Goal: Information Seeking & Learning: Find specific page/section

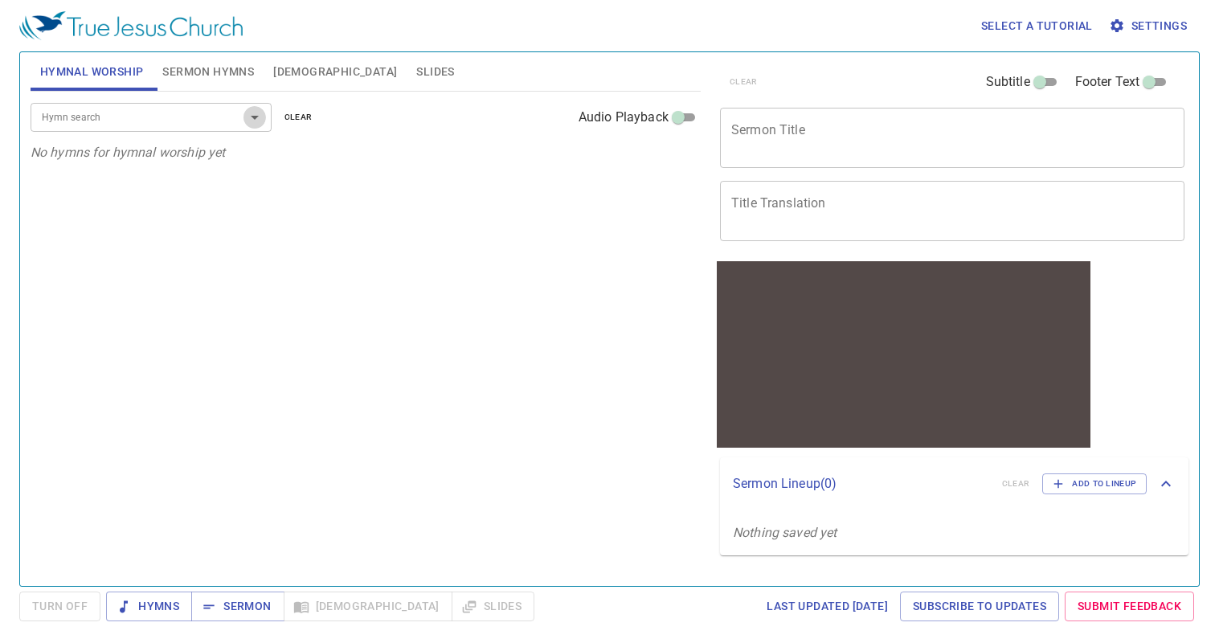
click at [255, 121] on icon "Open" at bounding box center [254, 117] width 19 height 19
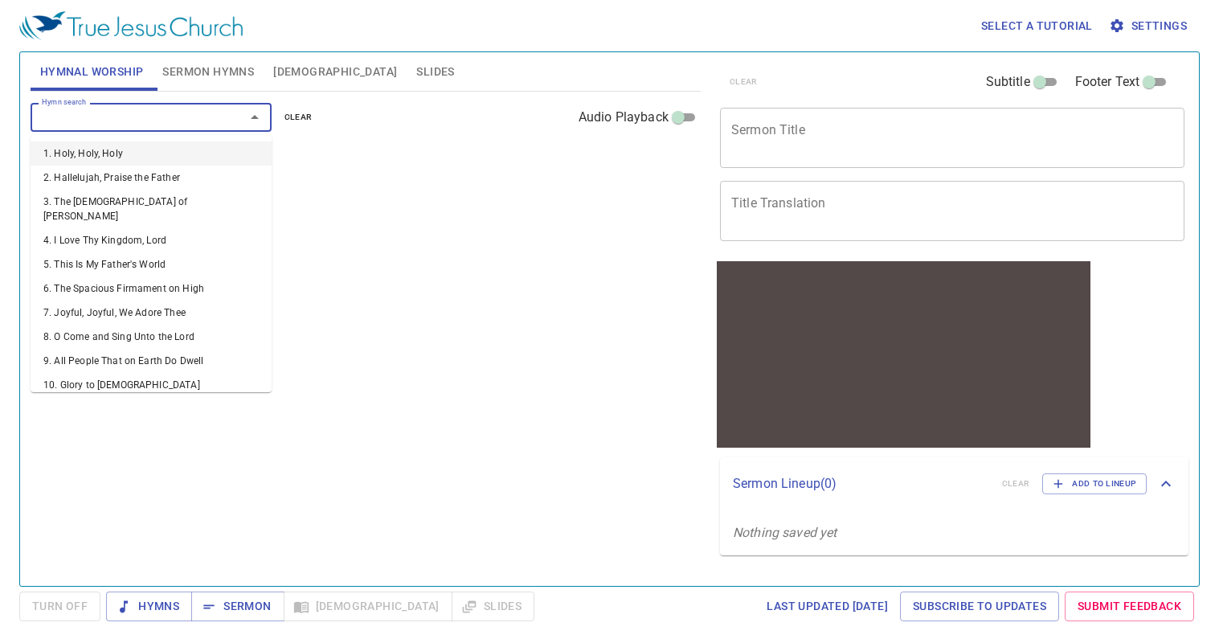
click at [226, 116] on div at bounding box center [244, 117] width 42 height 22
type input "1"
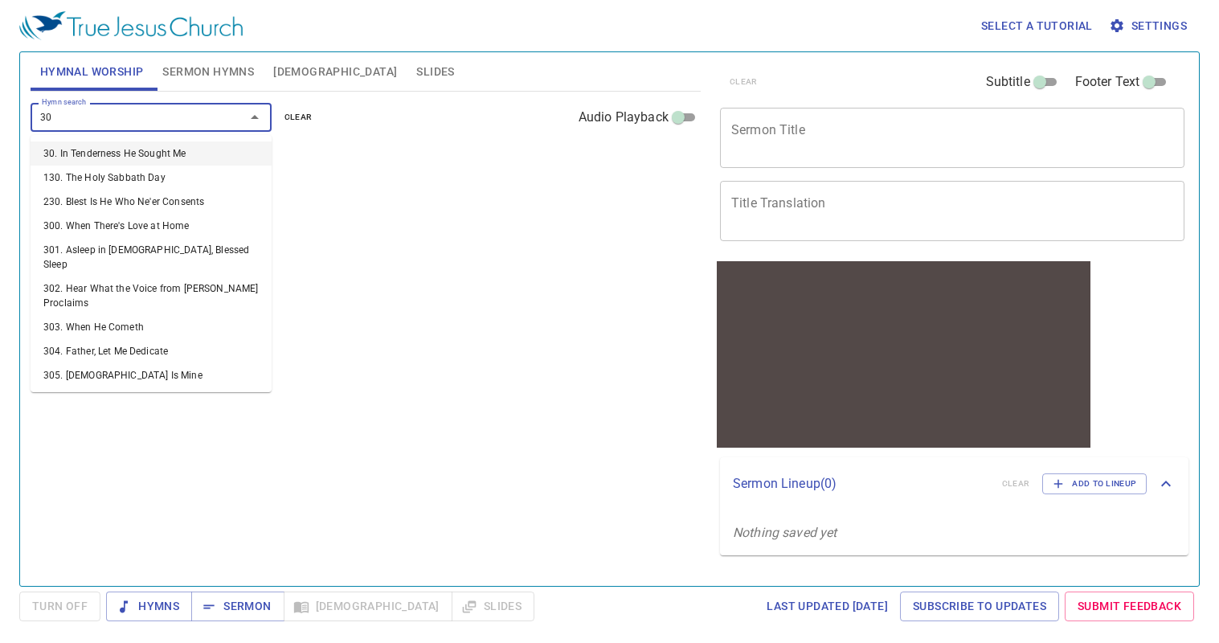
type input "305"
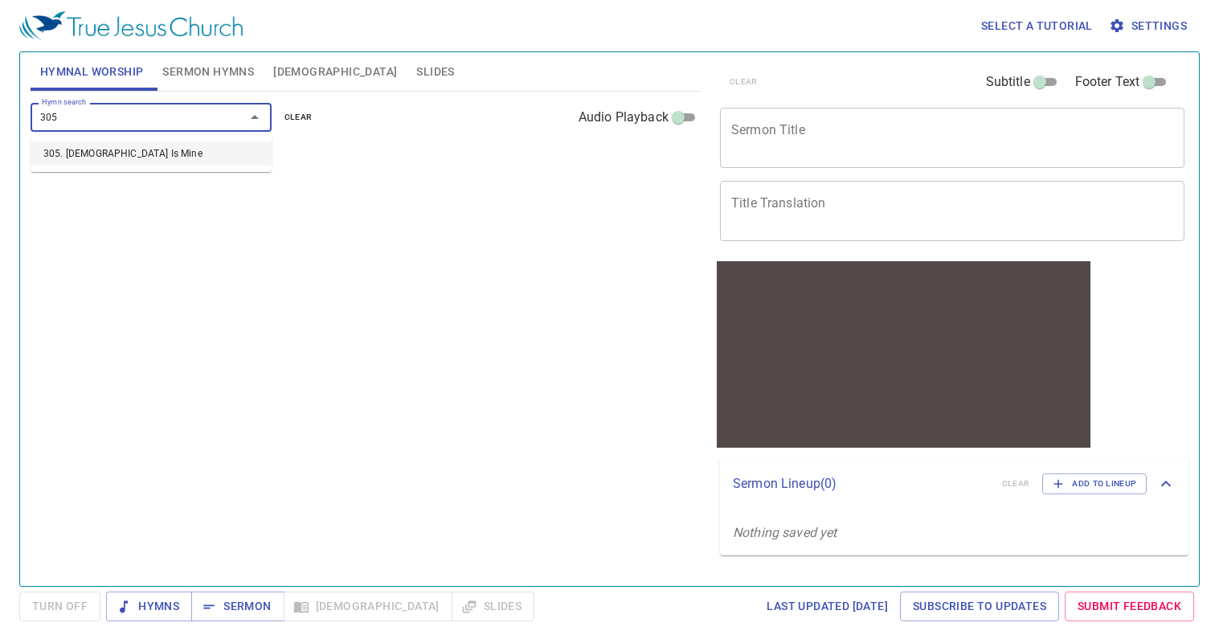
click at [133, 150] on li "305. Jesus Is Mine" at bounding box center [151, 153] width 241 height 24
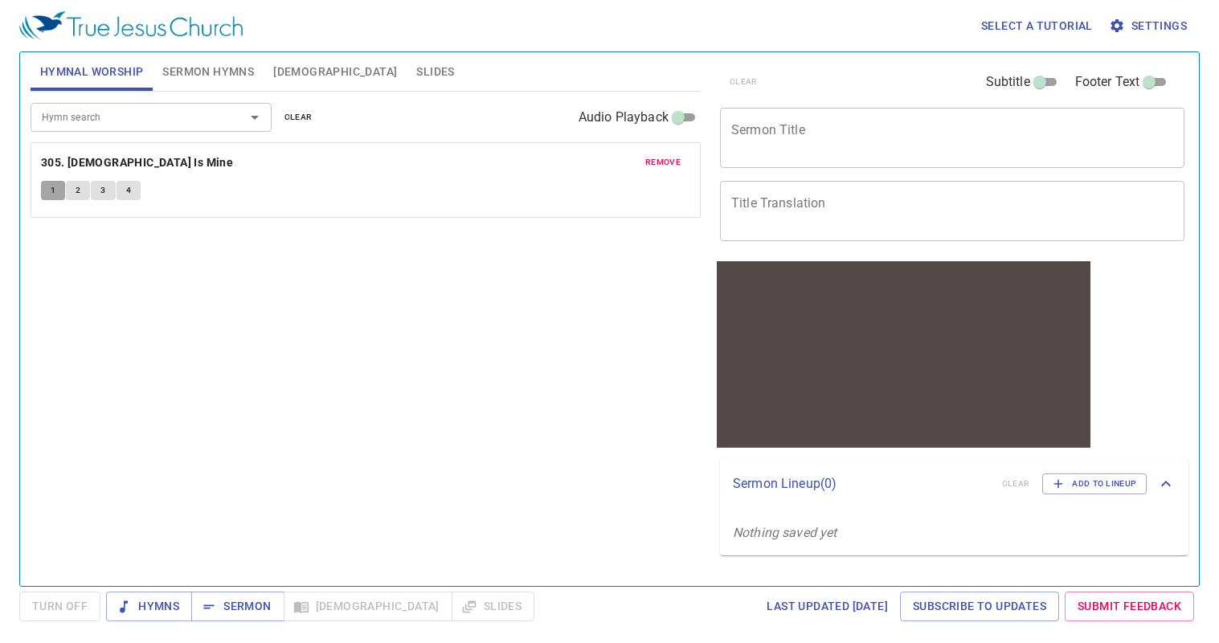
click at [54, 189] on span "1" at bounding box center [53, 190] width 5 height 14
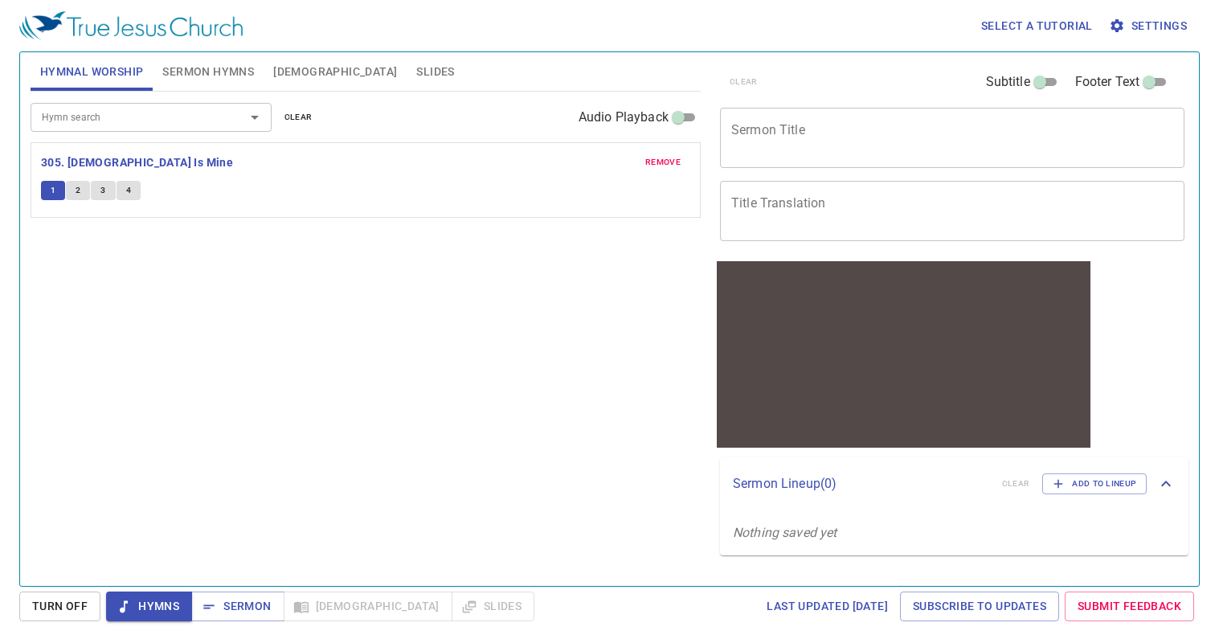
click at [682, 116] on input "Audio Playback" at bounding box center [678, 120] width 58 height 19
checkbox input "true"
select select "1"
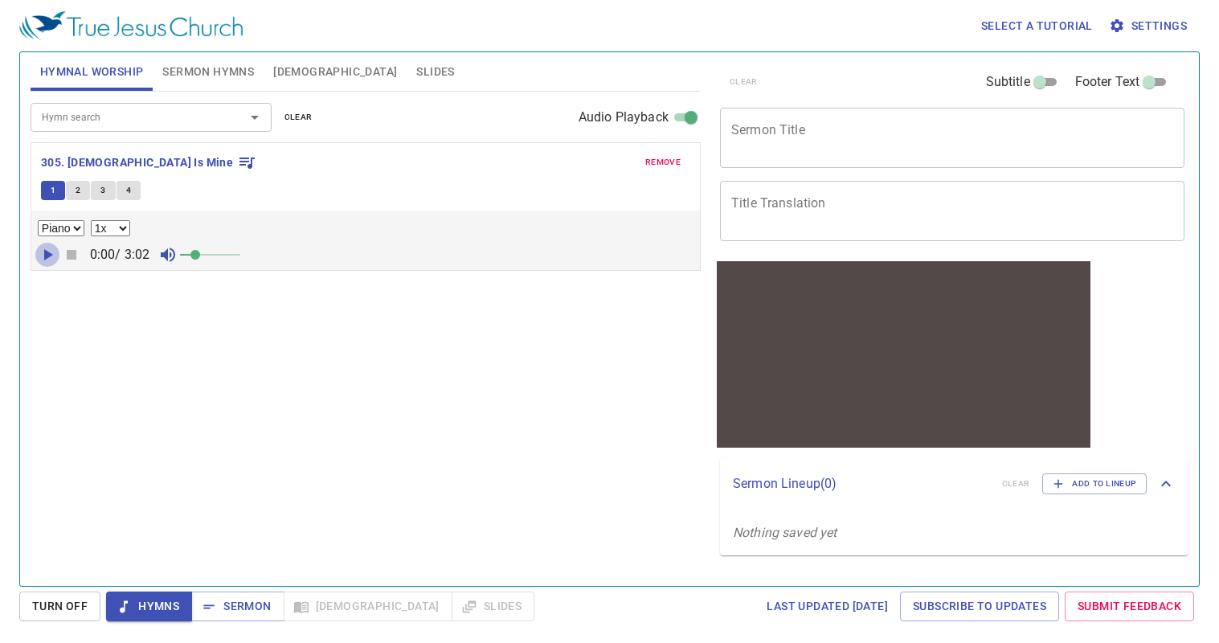
click at [45, 257] on icon "button" at bounding box center [48, 254] width 9 height 11
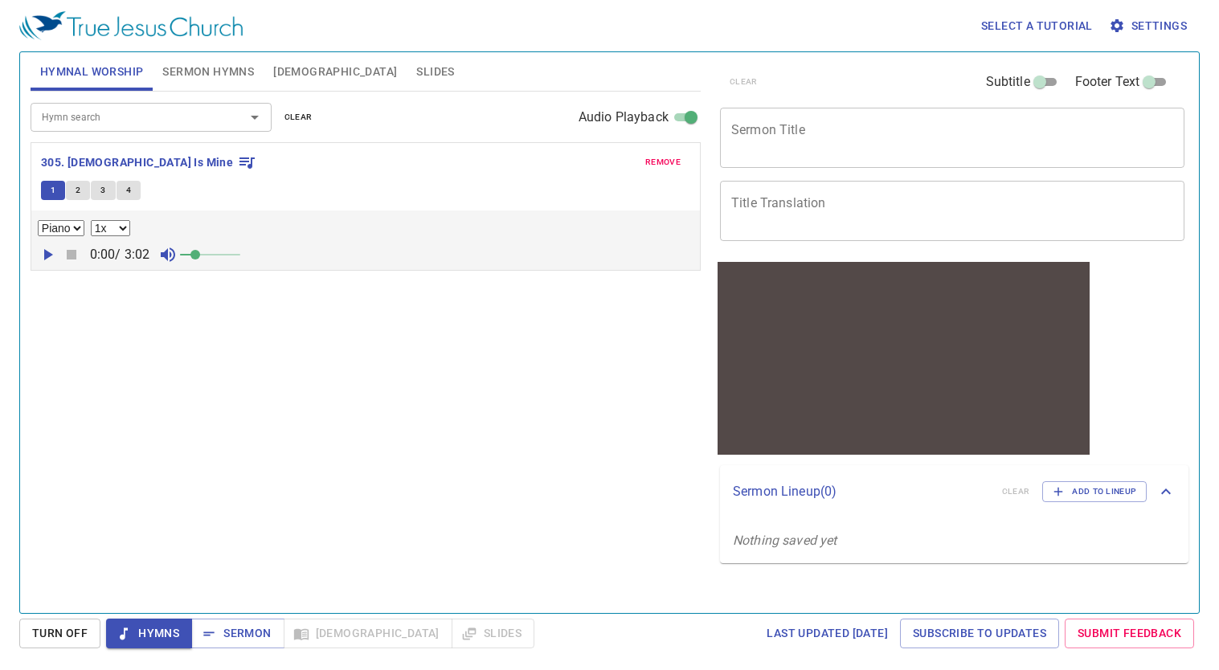
click at [47, 252] on icon "button" at bounding box center [48, 254] width 9 height 11
drag, startPoint x: 44, startPoint y: 254, endPoint x: 71, endPoint y: 229, distance: 37.0
click at [45, 254] on icon "button" at bounding box center [48, 254] width 10 height 11
click at [116, 122] on input "Hymn search" at bounding box center [127, 117] width 184 height 18
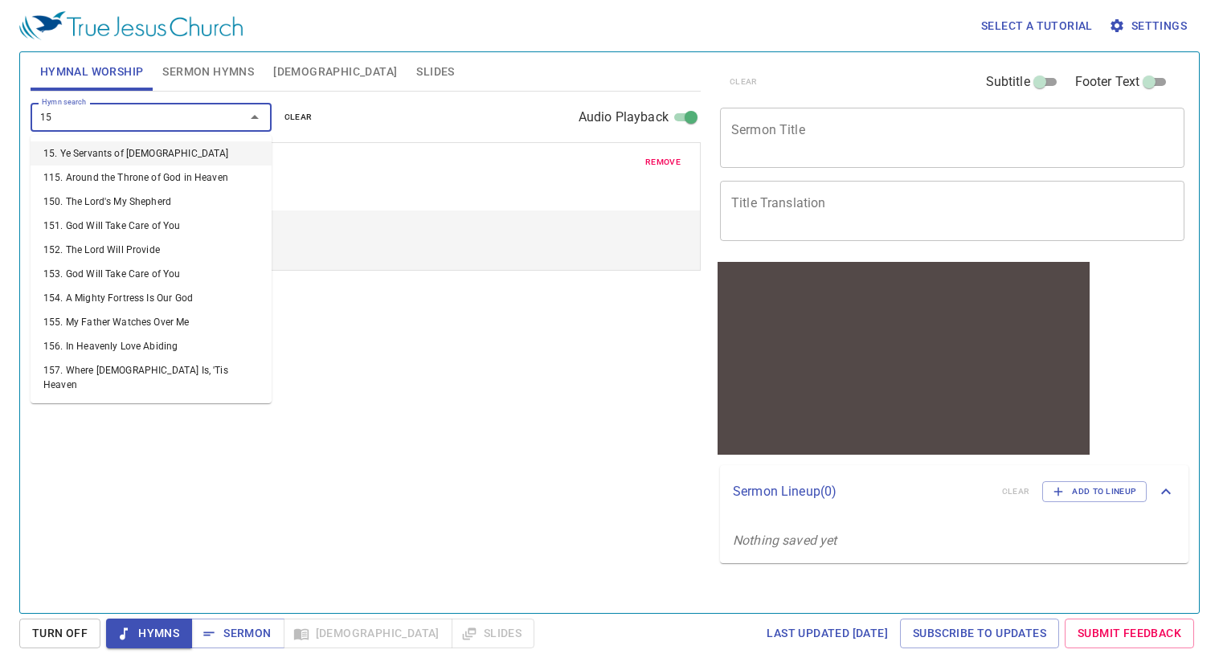
type input "153"
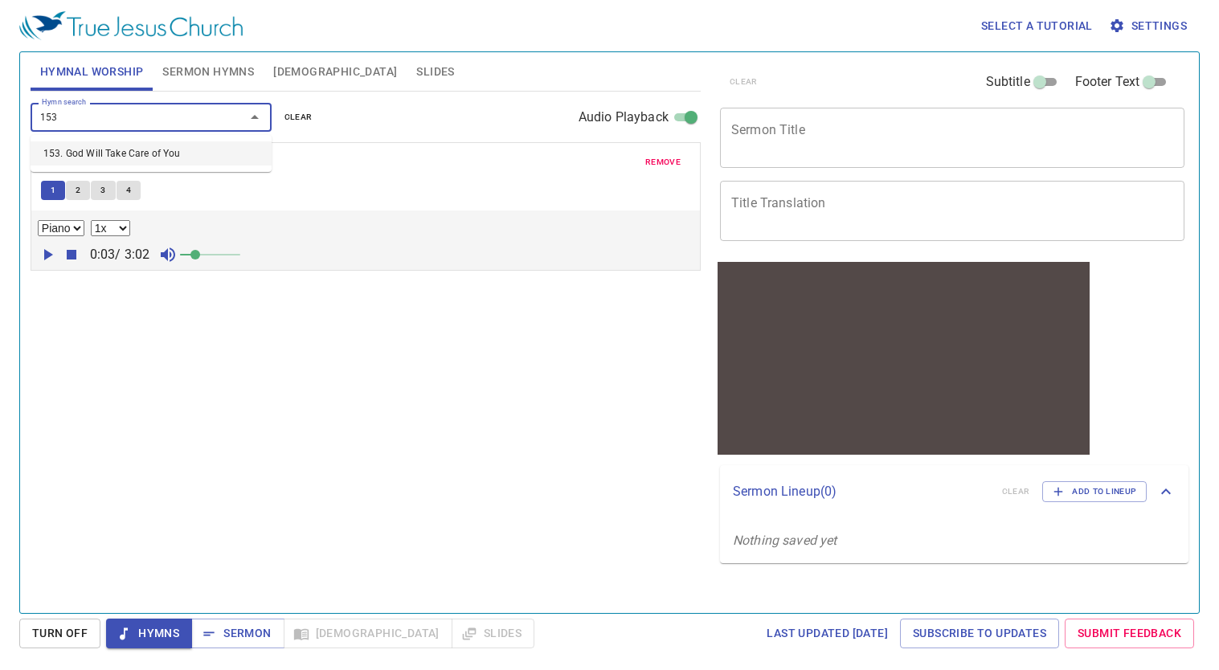
drag, startPoint x: 118, startPoint y: 152, endPoint x: 120, endPoint y: 165, distance: 13.8
click at [118, 152] on li "153. God Will Take Care of You" at bounding box center [151, 153] width 241 height 24
select select "1"
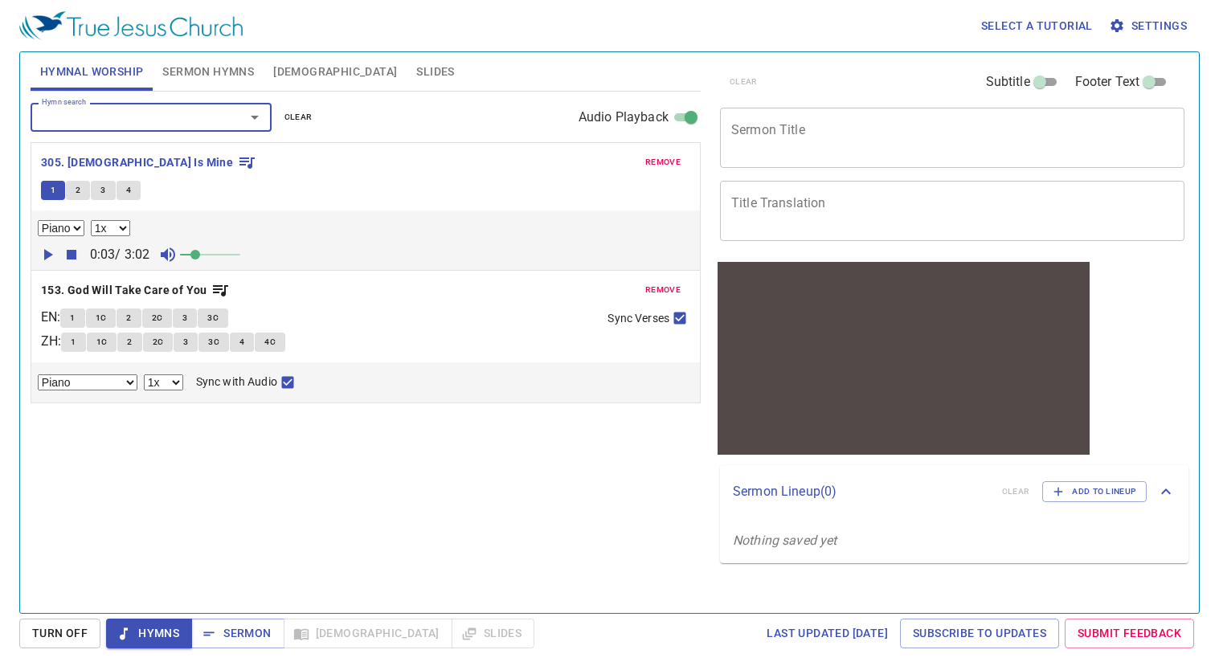
click at [45, 258] on icon "button" at bounding box center [48, 254] width 9 height 11
click at [203, 112] on input "Hymn search" at bounding box center [127, 117] width 184 height 18
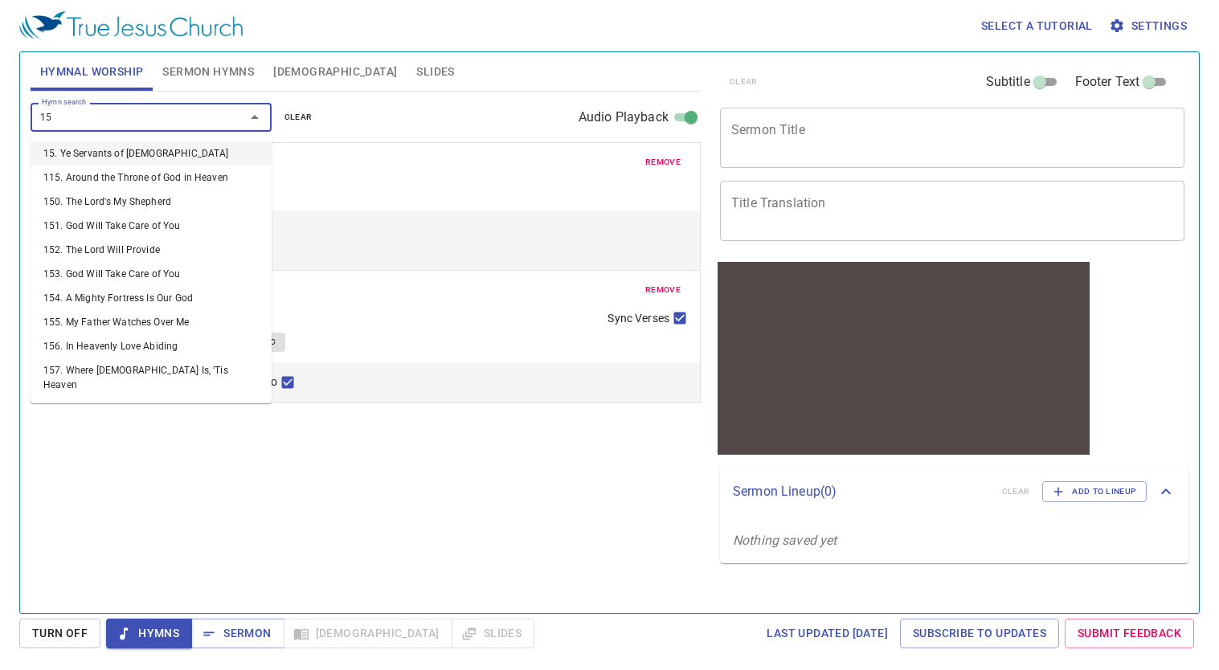
type input "153"
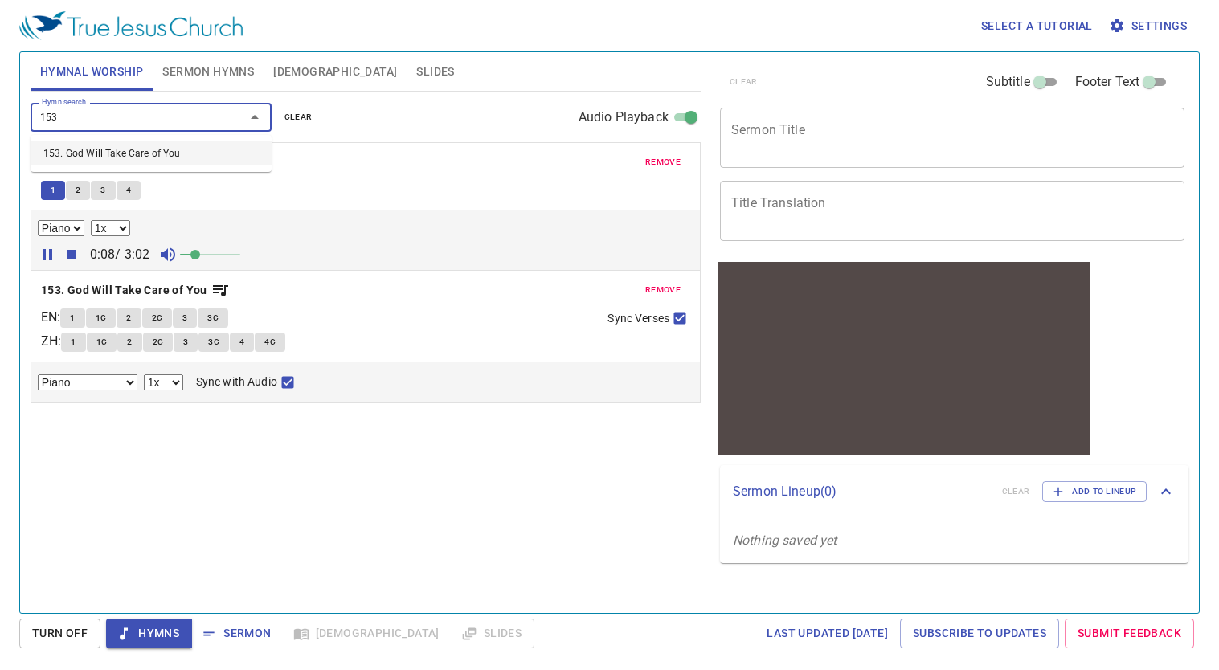
click at [128, 154] on li "153. God Will Take Care of You" at bounding box center [151, 153] width 241 height 24
click at [659, 164] on span "remove" at bounding box center [662, 162] width 35 height 14
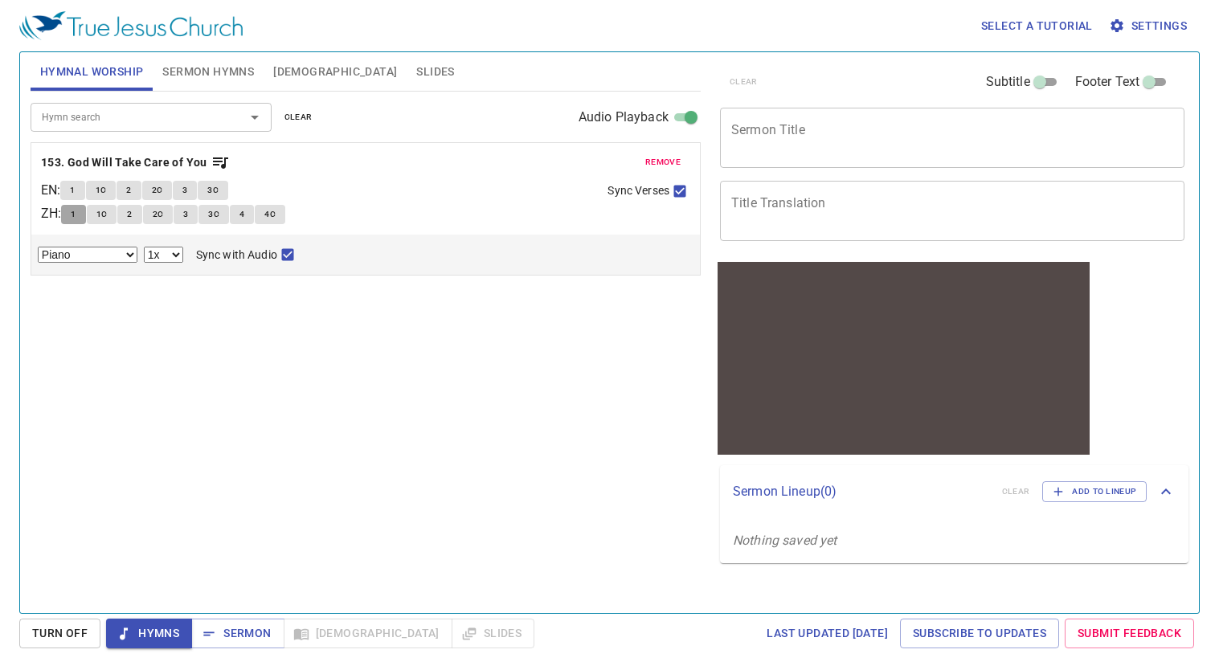
click at [76, 213] on span "1" at bounding box center [73, 214] width 5 height 14
checkbox input "false"
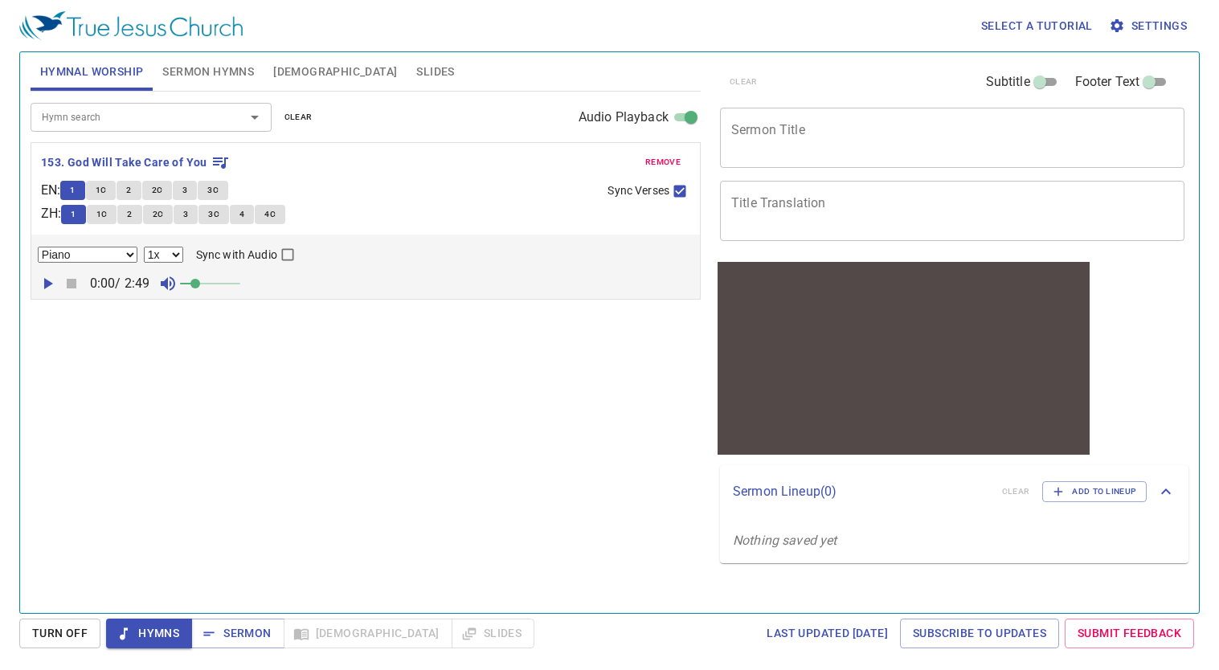
click at [49, 284] on icon "button" at bounding box center [48, 283] width 9 height 11
click at [76, 214] on button "1" at bounding box center [73, 214] width 24 height 19
select select "1"
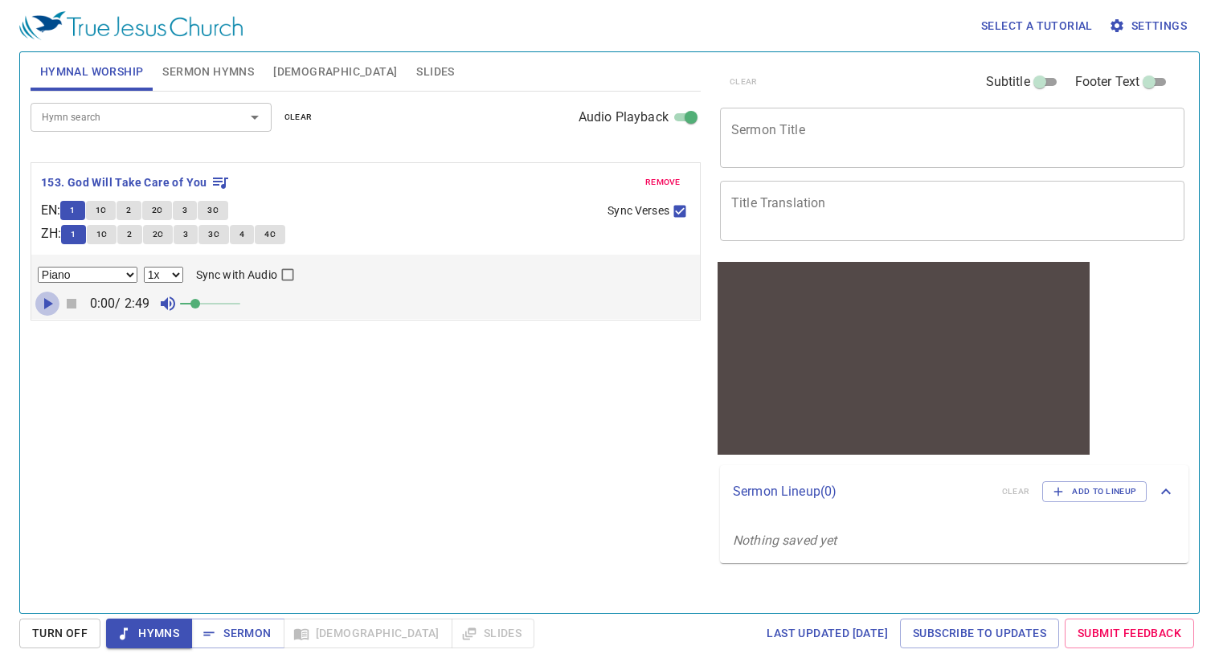
drag, startPoint x: 43, startPoint y: 280, endPoint x: 63, endPoint y: 317, distance: 42.1
click at [63, 317] on div "Hymn search Hymn search clear Audio Playback remove 153. God Will Take Care of …" at bounding box center [366, 346] width 670 height 508
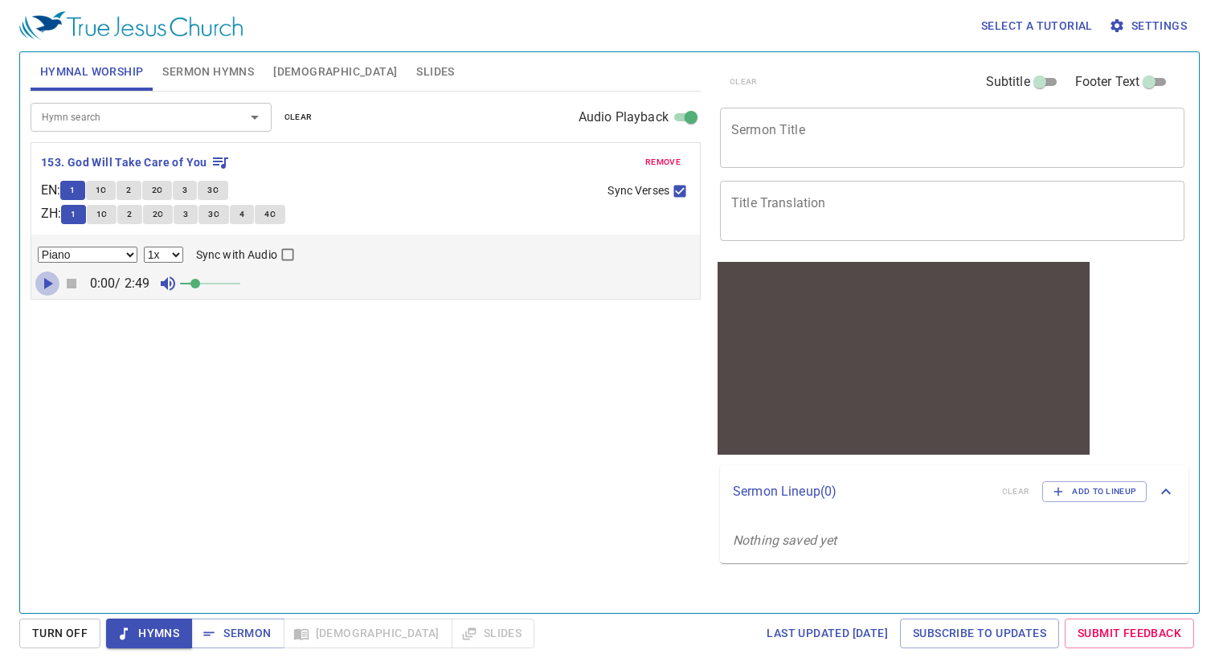
click at [45, 280] on icon "button" at bounding box center [47, 283] width 19 height 19
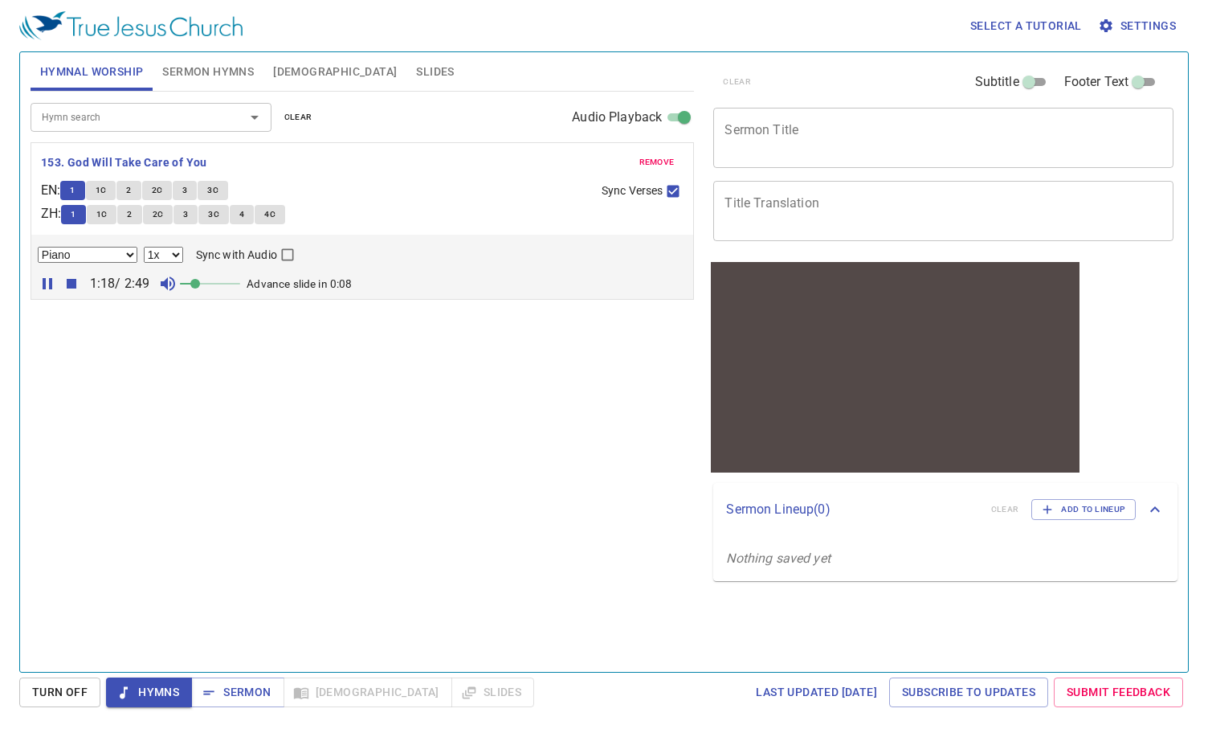
click at [281, 74] on span "[DEMOGRAPHIC_DATA]" at bounding box center [335, 72] width 124 height 20
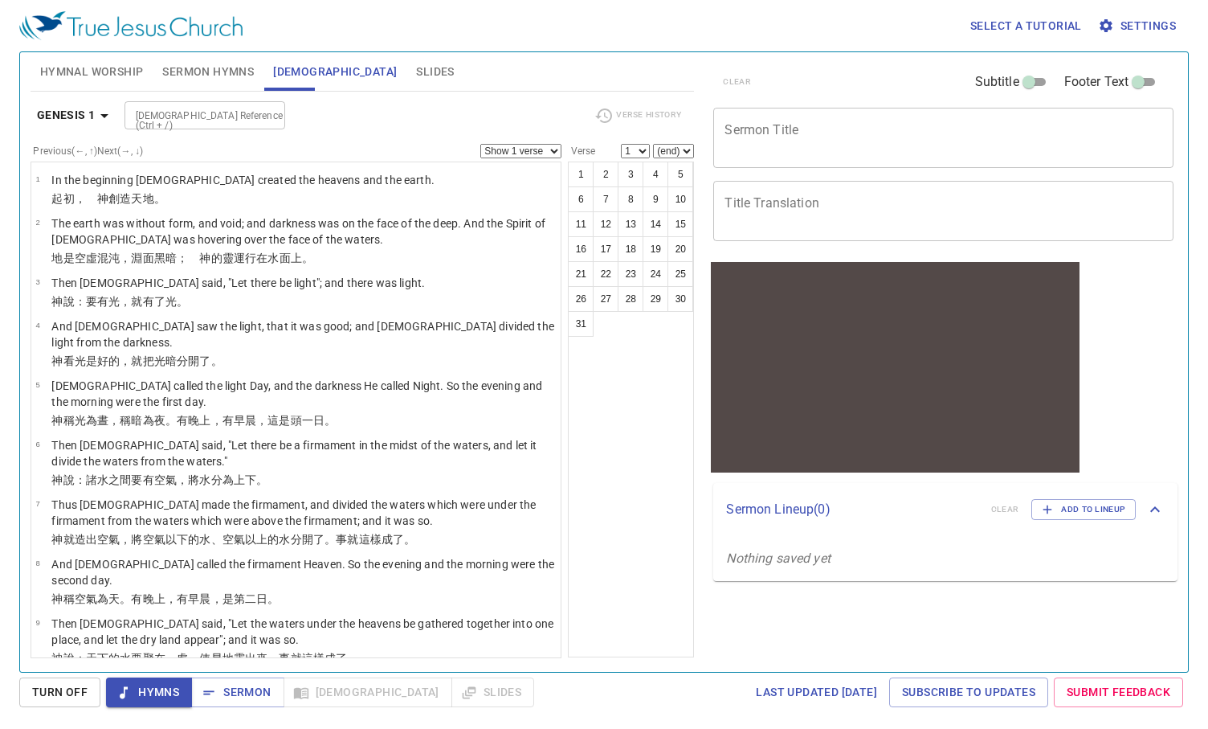
click at [553, 153] on select "Show 1 verse Show 2 verses Show 3 verses Show 4 verses Show 5 verses" at bounding box center [520, 151] width 81 height 14
select select "4"
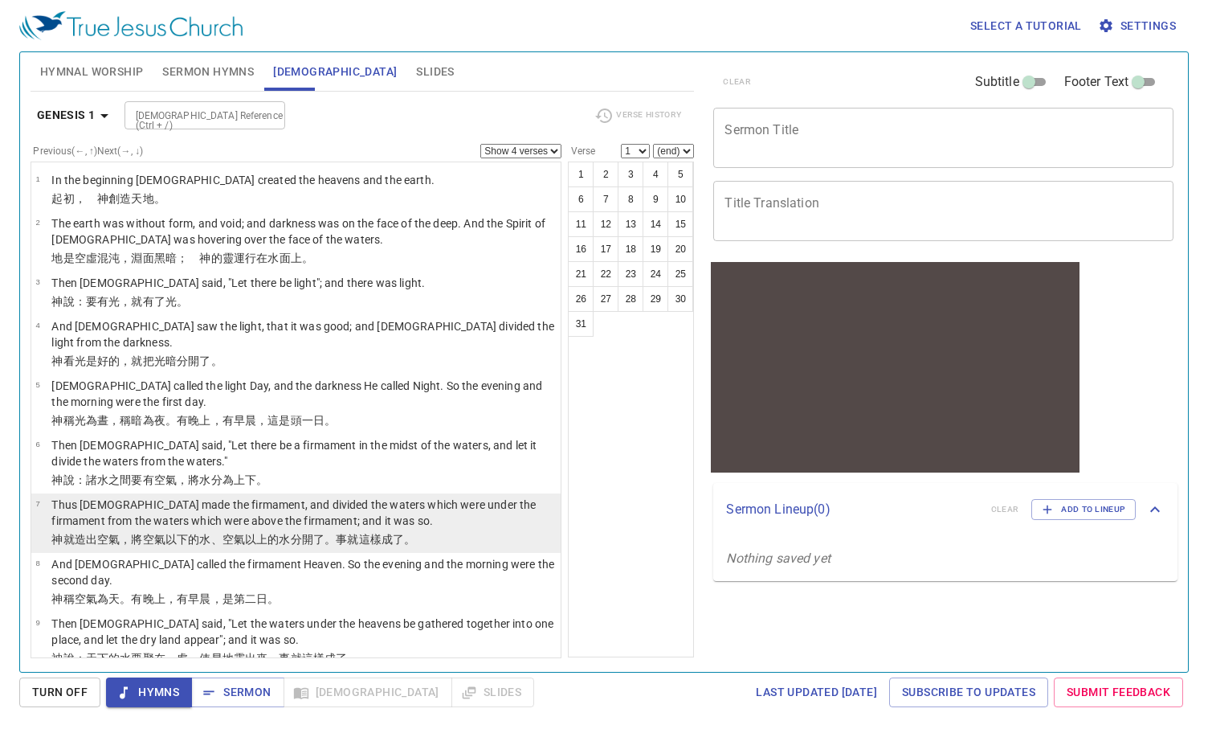
click at [513, 531] on p "神 就造出 空氣 ，將空氣 以下 的水 、空氣 以上 的水 分開了 。事就這樣成了 。" at bounding box center [303, 539] width 504 height 16
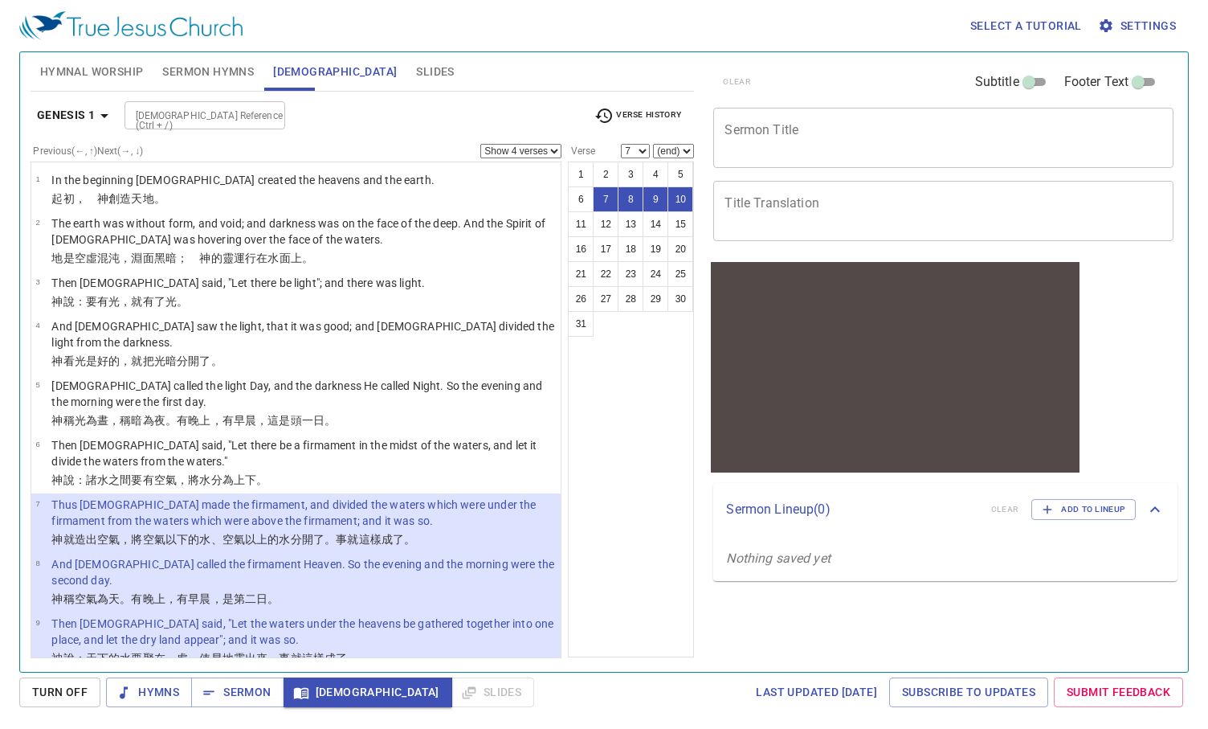
click at [513, 531] on p "神 就造出 空氣 ，將空氣 以下 的水 、空氣 以上 的水 分開了 。事就這樣成了 。" at bounding box center [303, 539] width 504 height 16
click at [607, 508] on div "1 2 3 4 5 6 7 8 9 10 11 12 13 14 15 16 17 18 19 20 21 22 23 24 25 26 27 28 29 3…" at bounding box center [631, 409] width 126 height 496
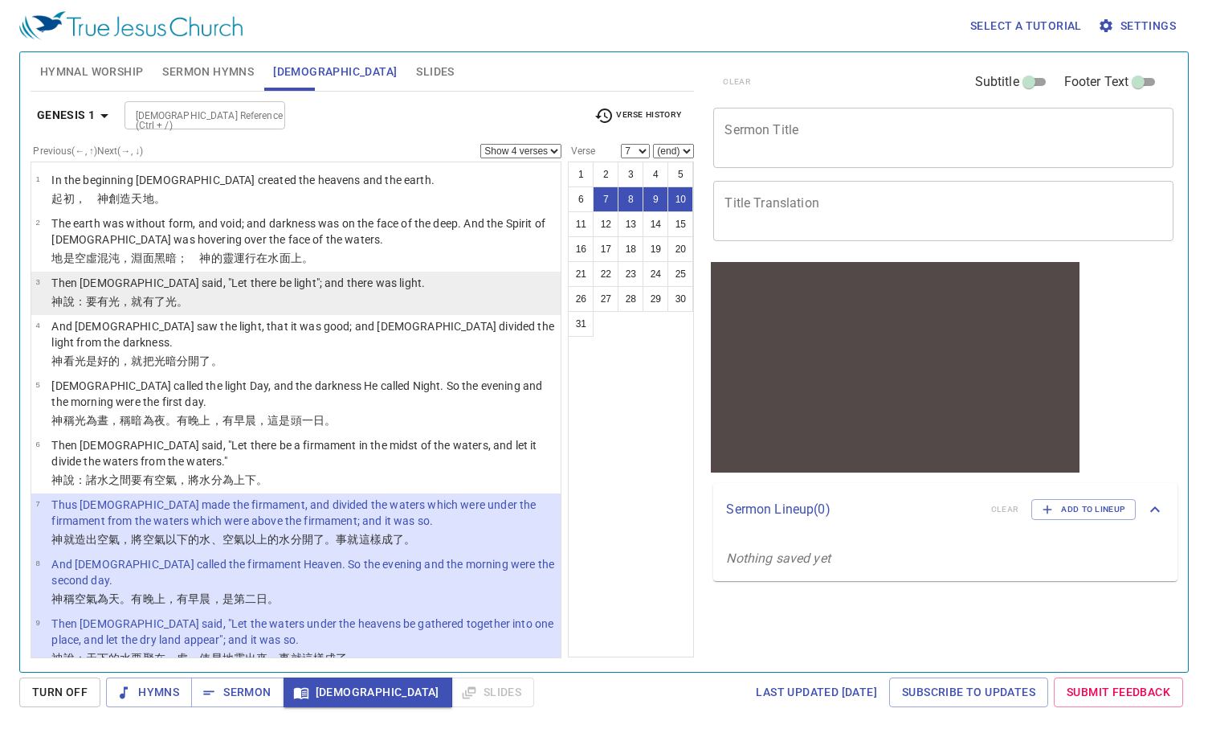
click at [311, 285] on p "Then God said, "Let there be light"; and there was light." at bounding box center [238, 283] width 374 height 16
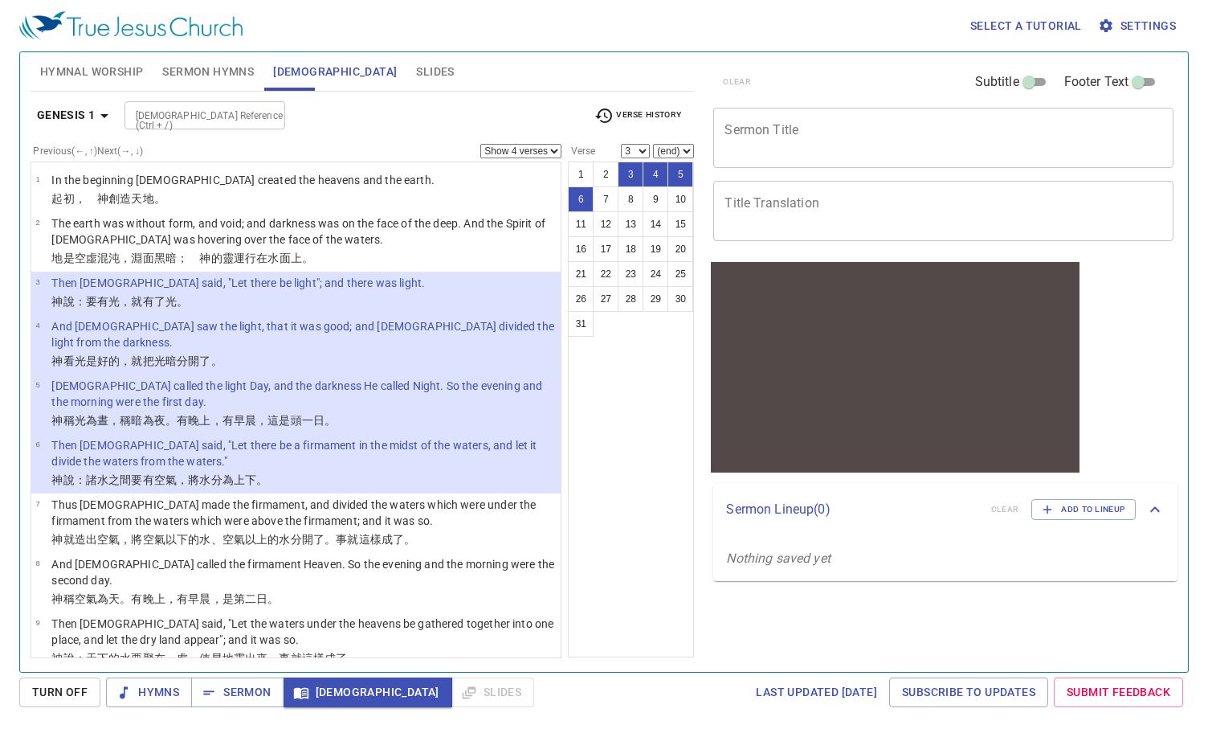
click at [618, 408] on div "1 2 3 4 5 6 7 8 9 10 11 12 13 14 15 16 17 18 19 20 21 22 23 24 25 26 27 28 29 3…" at bounding box center [631, 409] width 126 height 496
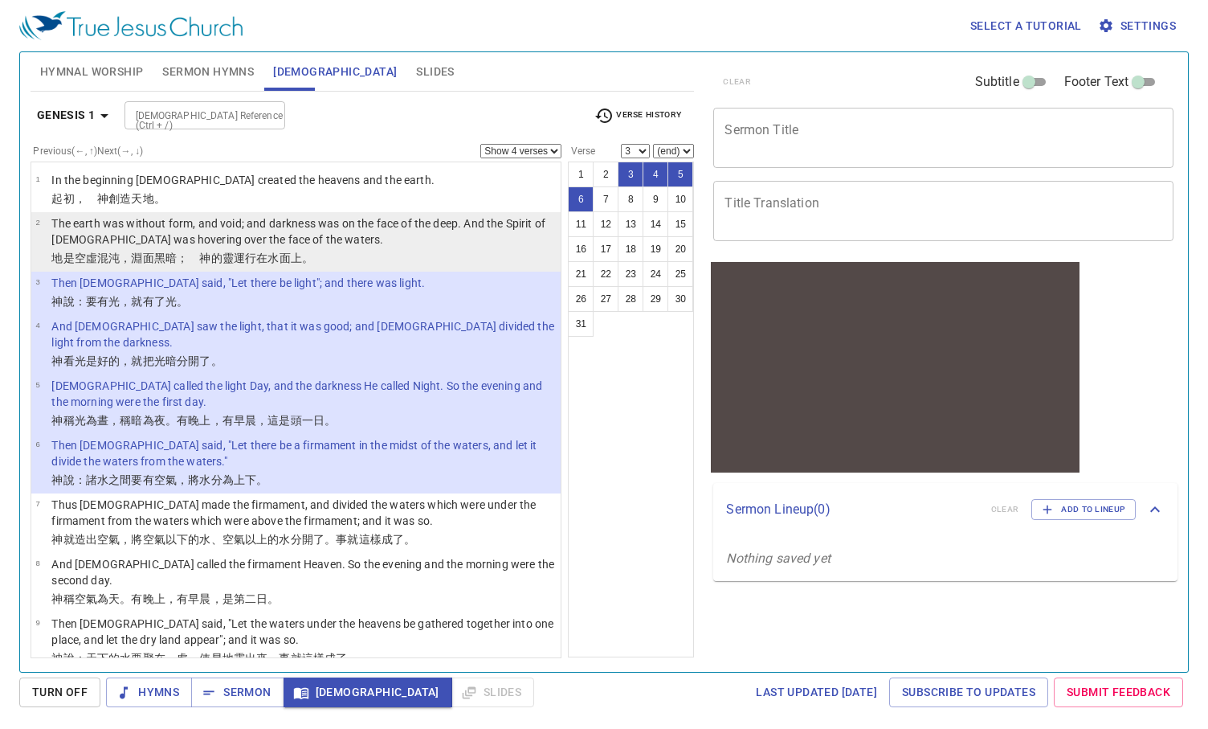
click at [301, 243] on p "The earth was without form, and void; and darkness was on the face of the deep.…" at bounding box center [303, 231] width 504 height 32
select select "2"
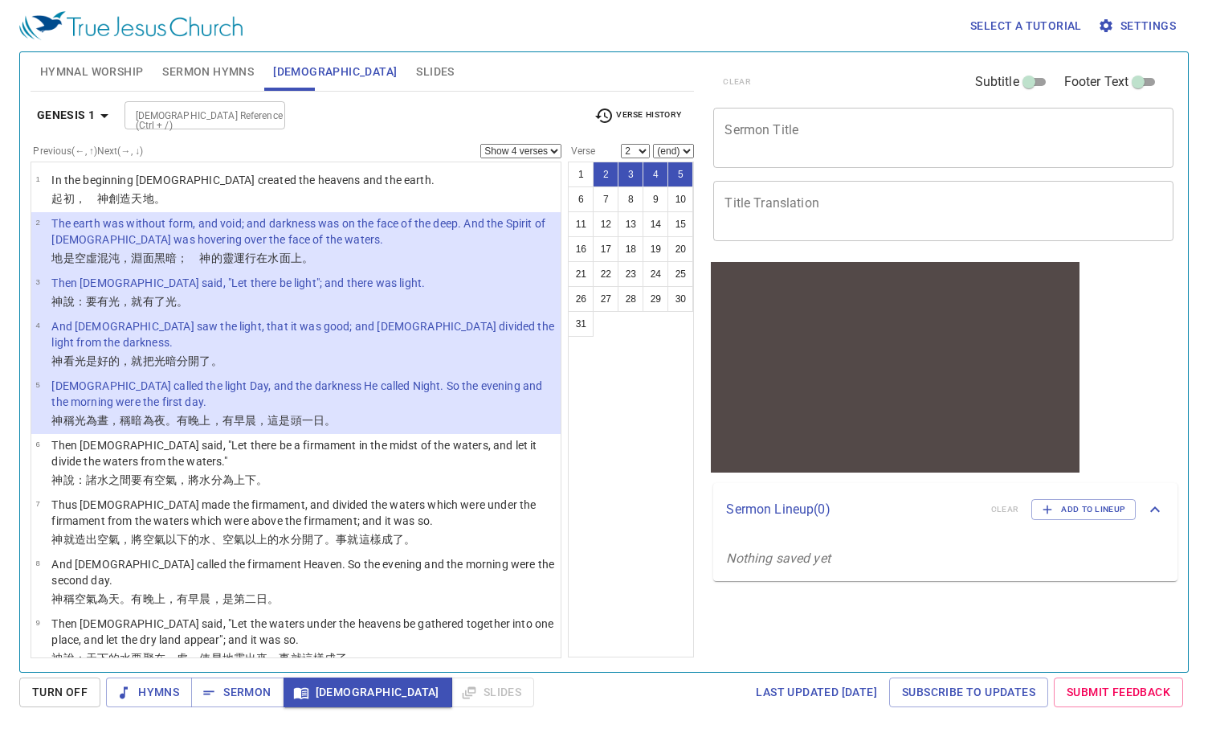
click at [643, 146] on select "1 2 3 4 5 6 7 8 9 10 11 12 13 14 15 16 17 18 19 20 21 22 23 24 25 26 27 28 29 3…" at bounding box center [635, 151] width 29 height 14
click at [525, 149] on select "Show 1 verse Show 2 verses Show 3 verses Show 4 verses Show 5 verses" at bounding box center [520, 151] width 81 height 14
select select "1"
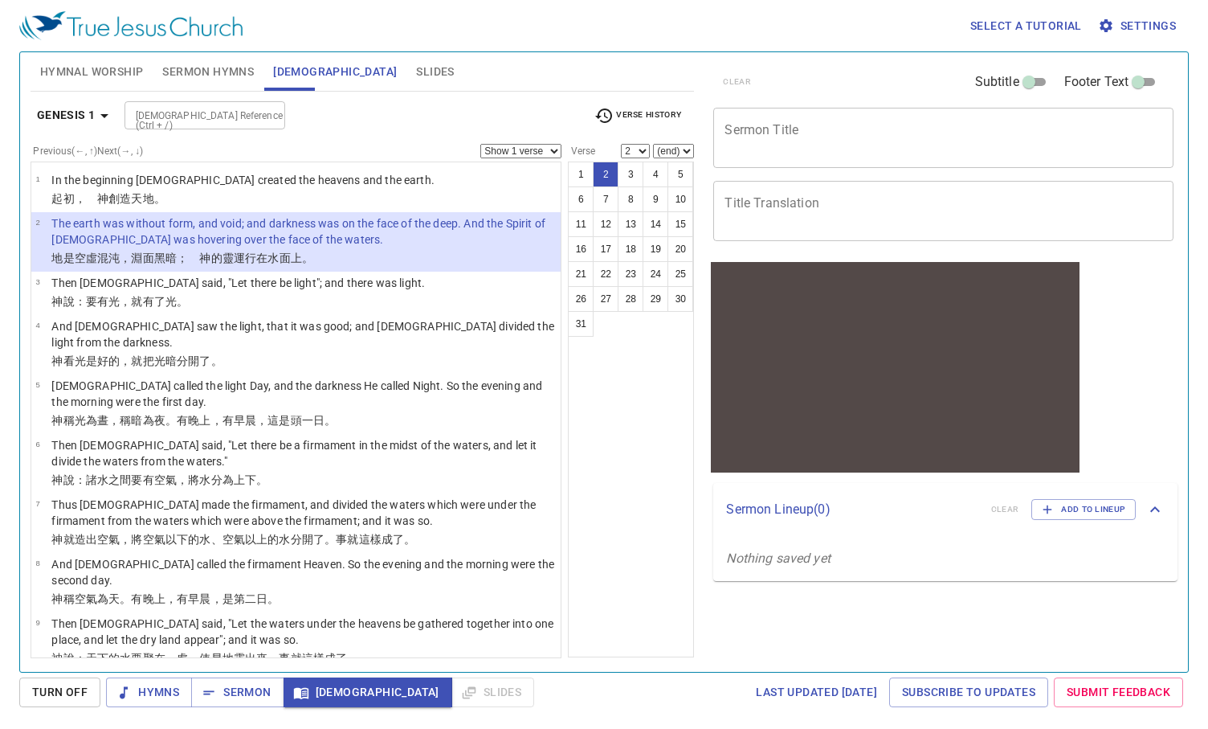
click at [629, 392] on div "1 2 3 4 5 6 7 8 9 10 11 12 13 14 15 16 17 18 19 20 21 22 23 24 25 26 27 28 29 3…" at bounding box center [631, 409] width 126 height 496
click at [92, 67] on span "Hymnal Worship" at bounding box center [92, 72] width 104 height 20
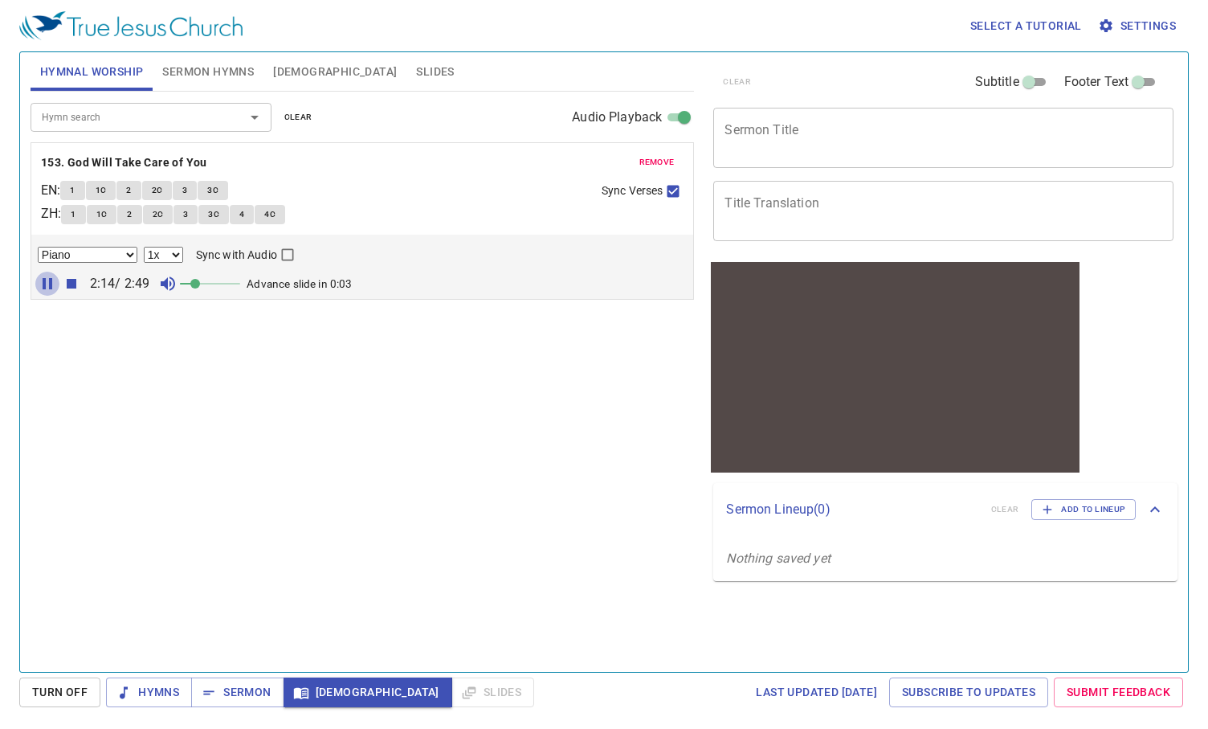
click at [48, 285] on icon "button" at bounding box center [47, 283] width 19 height 19
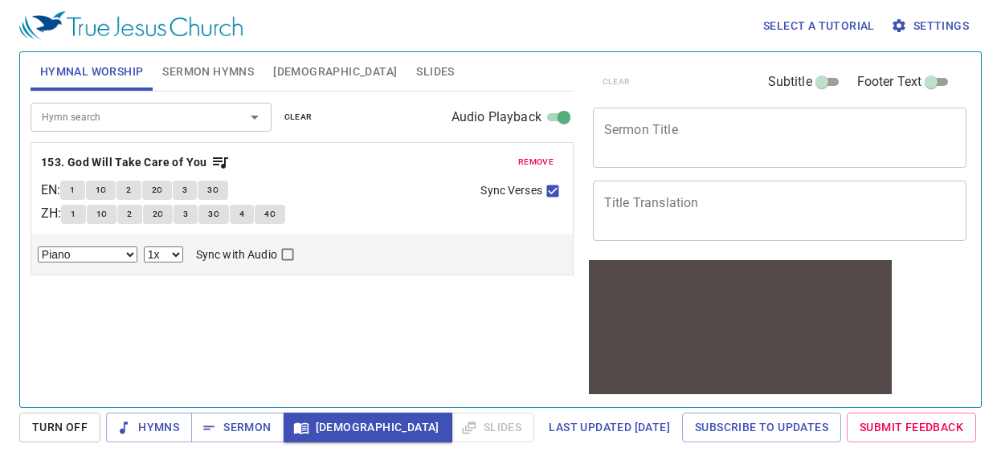
click at [285, 76] on span "[DEMOGRAPHIC_DATA]" at bounding box center [335, 72] width 124 height 20
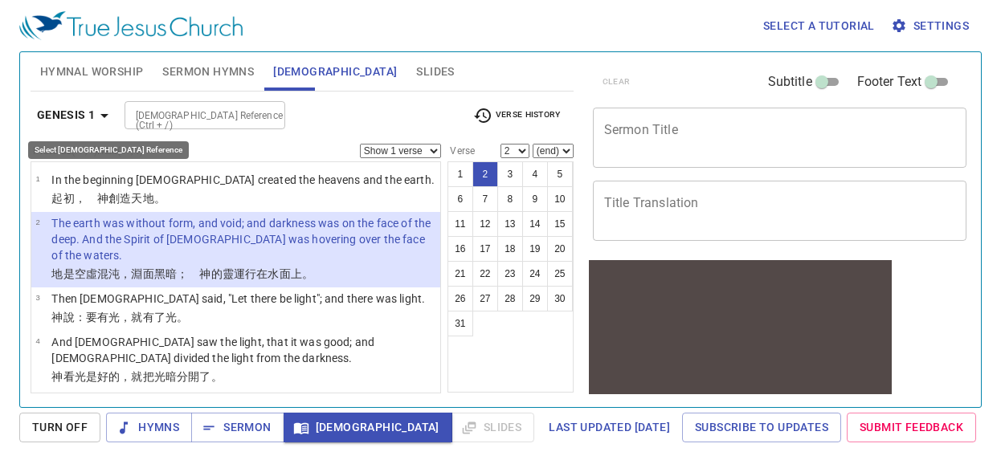
click at [104, 114] on icon "button" at bounding box center [104, 116] width 8 height 4
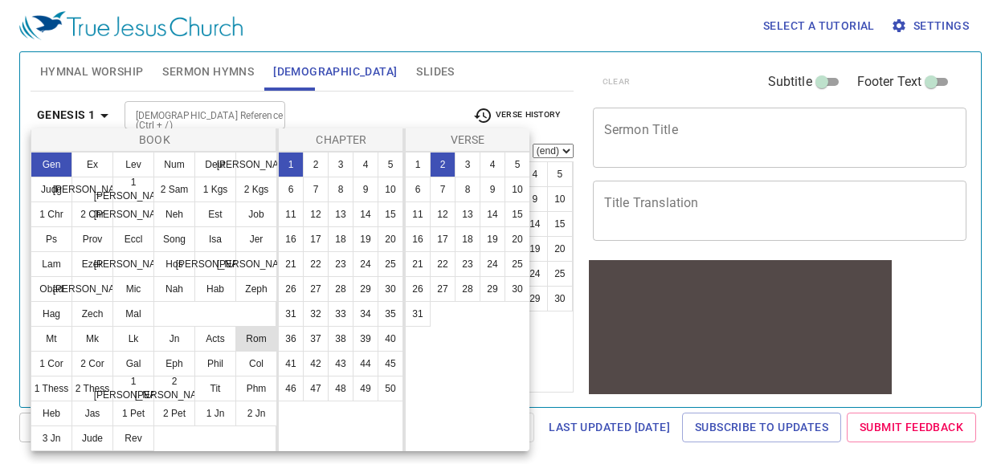
click at [252, 343] on button "Rom" at bounding box center [256, 339] width 42 height 26
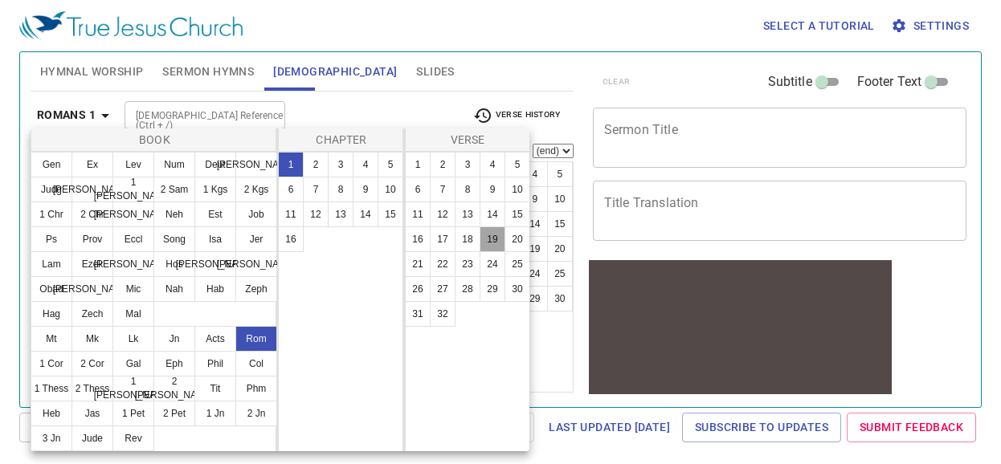
click at [488, 234] on button "19" at bounding box center [493, 240] width 26 height 26
select select "19"
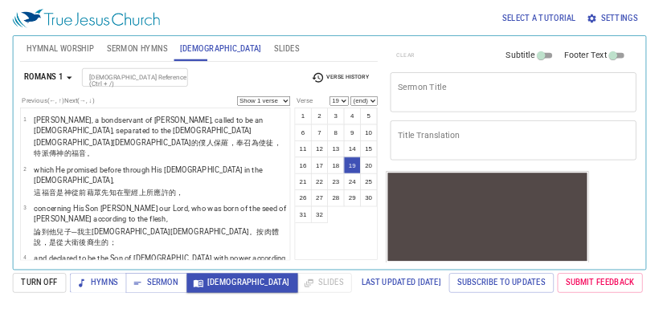
scroll to position [1120, 0]
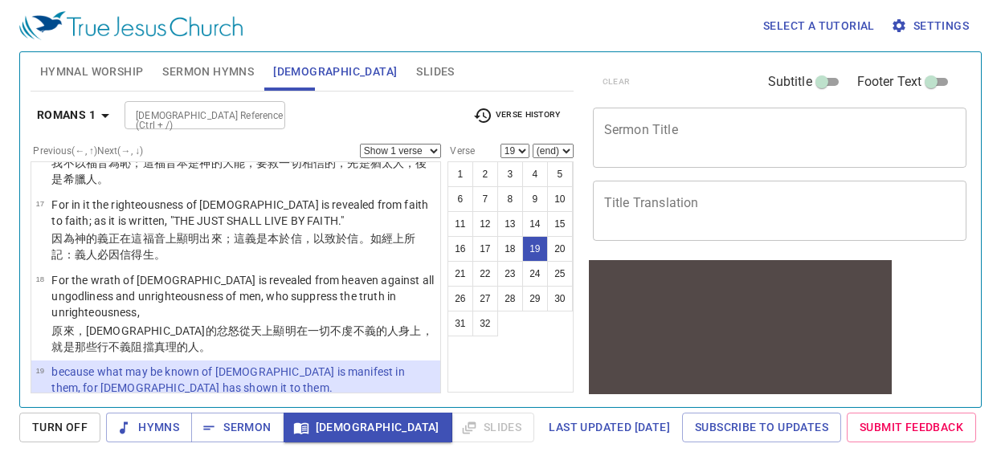
click at [144, 364] on p "because what may be known of God is manifest in them, for God has shown it to t…" at bounding box center [243, 380] width 384 height 32
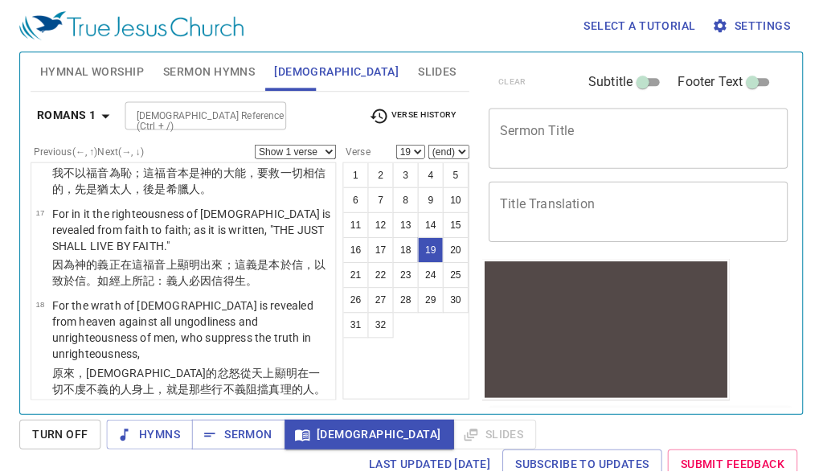
scroll to position [1481, 0]
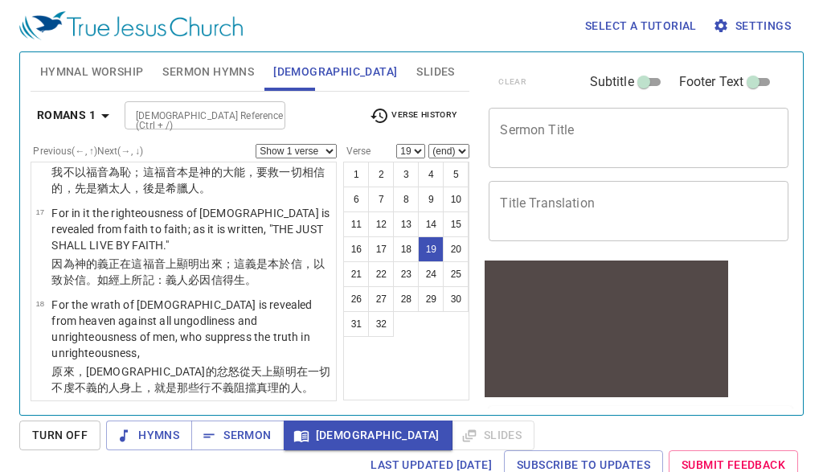
click at [327, 153] on select "Show 1 verse Show 2 verses Show 3 verses Show 4 verses Show 5 verses" at bounding box center [295, 151] width 81 height 14
select select "3"
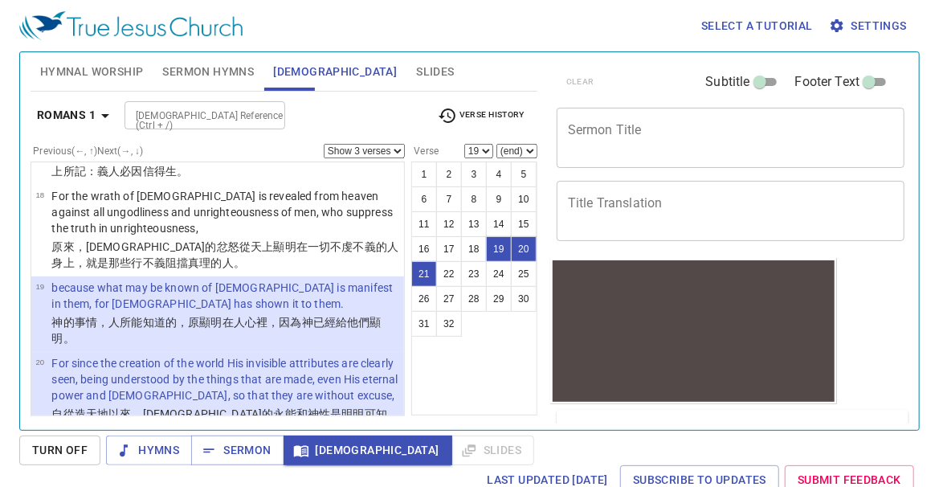
scroll to position [1298, 0]
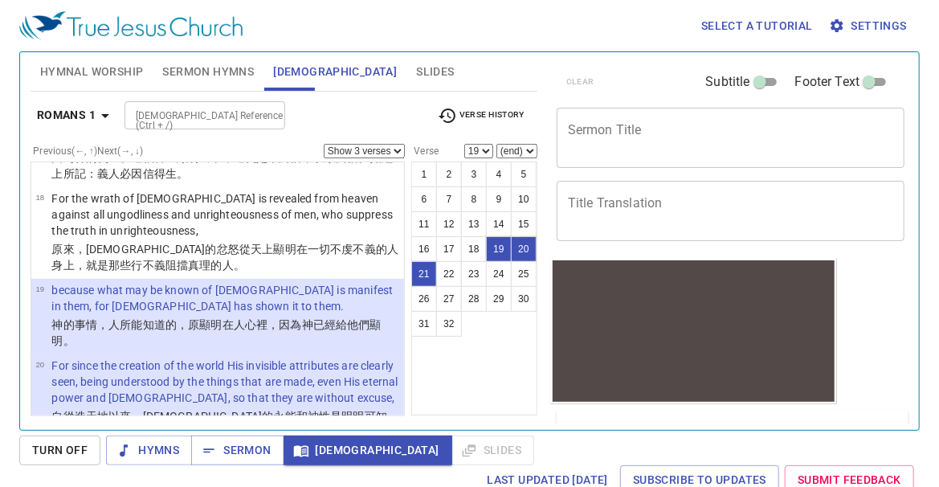
click at [52, 357] on p "For since the creation of the world His invisible attributes are clearly seen, …" at bounding box center [225, 381] width 348 height 48
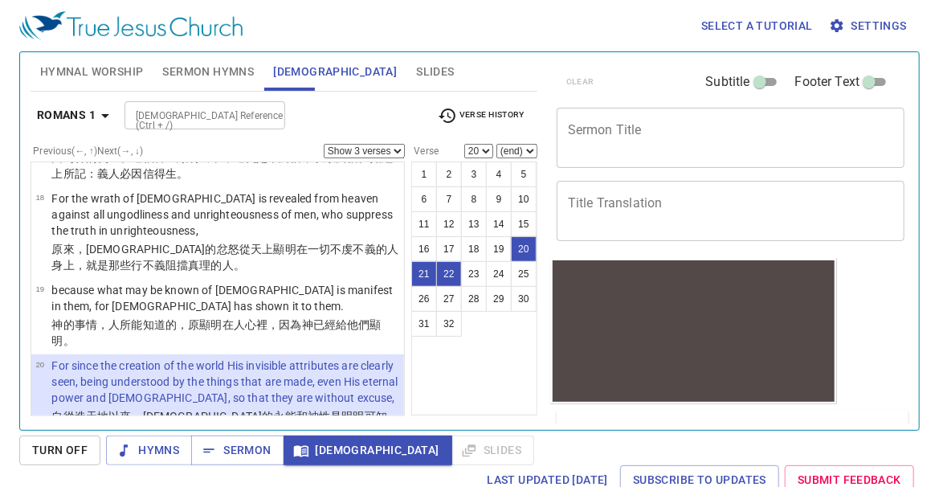
click at [109, 357] on p "For since the creation of the world His invisible attributes are clearly seen, …" at bounding box center [225, 381] width 348 height 48
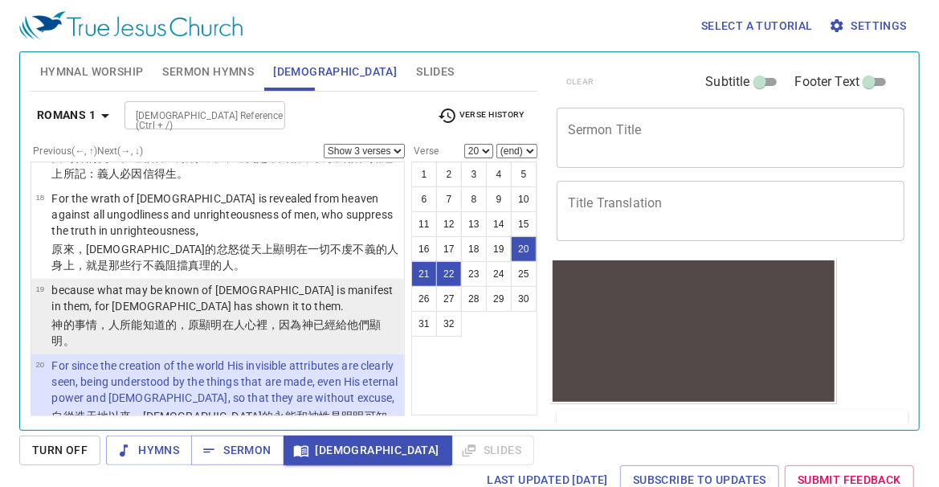
click at [109, 317] on p "神 的事情，人所能知道的 ，原顯明 在人心裡 ，因為 神 已經給他們 顯明 。" at bounding box center [225, 333] width 348 height 32
select select "19"
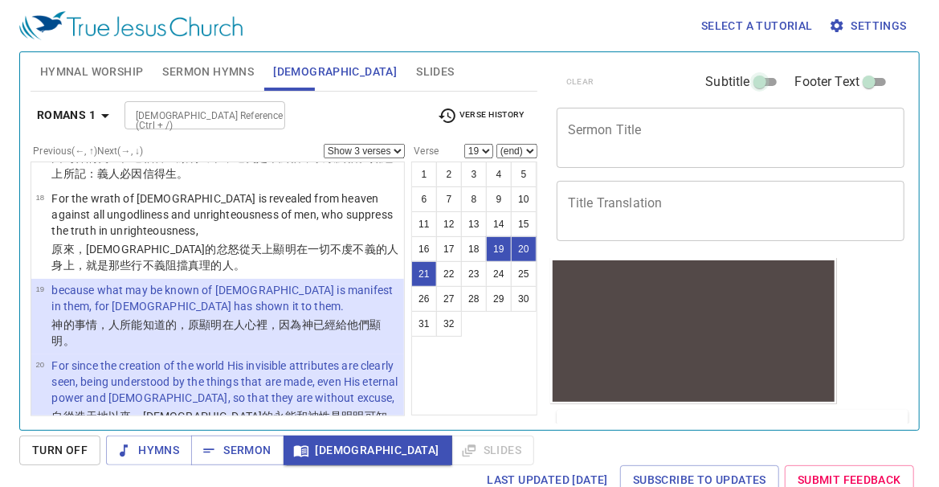
click at [756, 84] on input "Subtitle" at bounding box center [760, 85] width 58 height 19
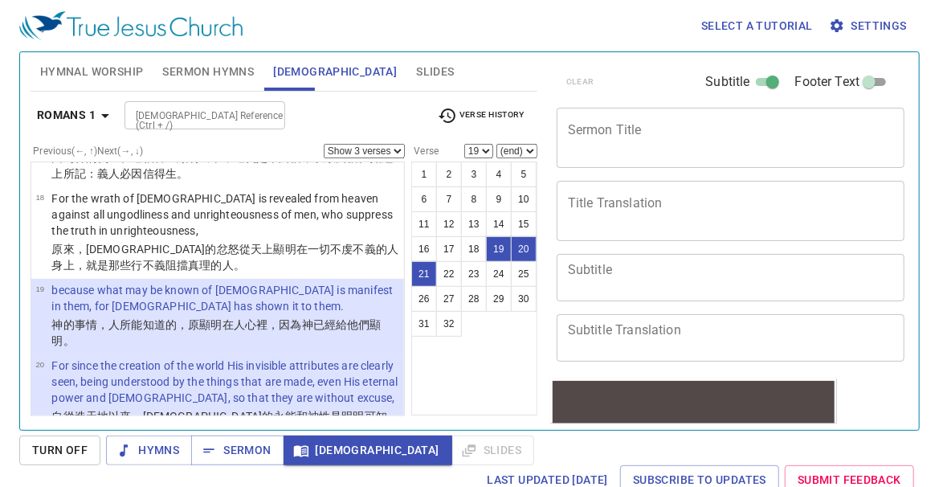
click at [756, 84] on input "Subtitle" at bounding box center [773, 85] width 58 height 19
checkbox input "false"
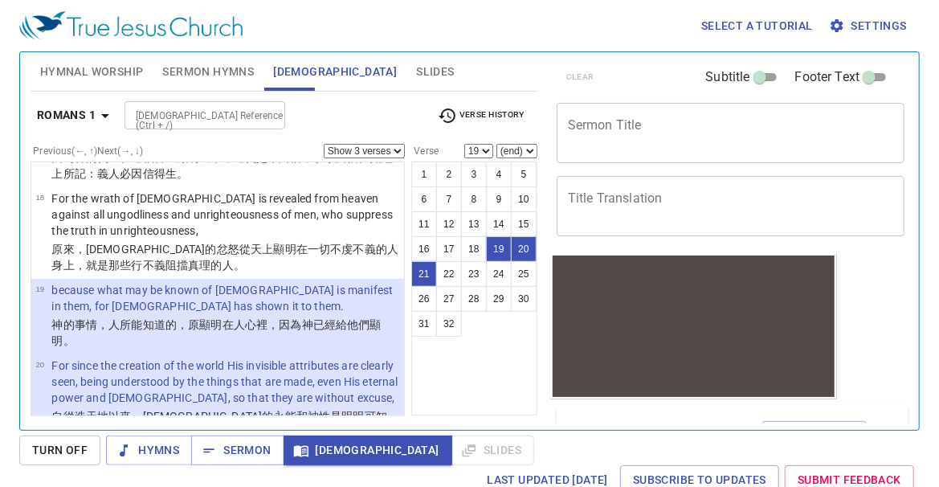
scroll to position [0, 0]
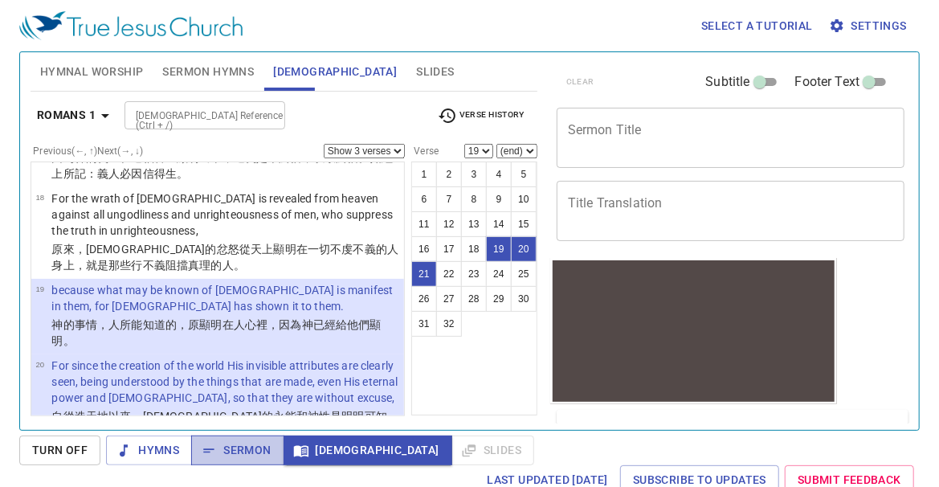
click at [0, 0] on span "Sermon" at bounding box center [0, 0] width 0 height 0
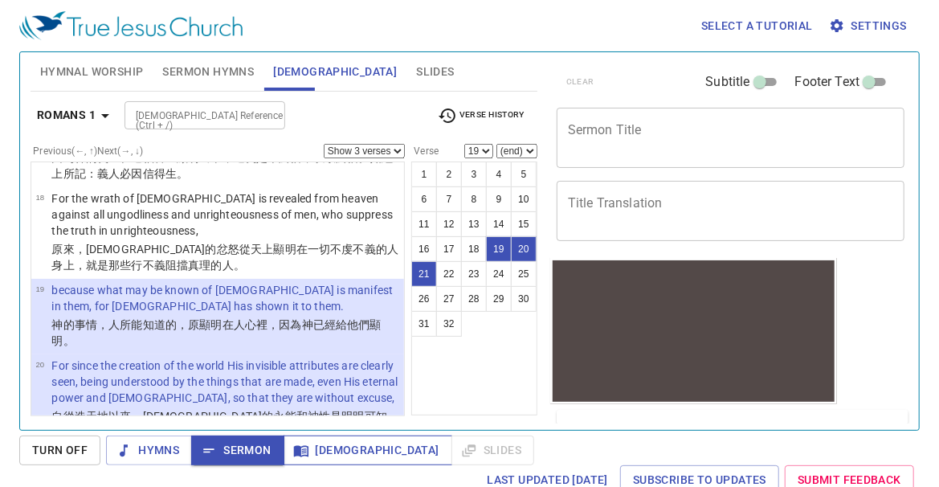
click at [324, 453] on span "[DEMOGRAPHIC_DATA]" at bounding box center [367, 450] width 143 height 20
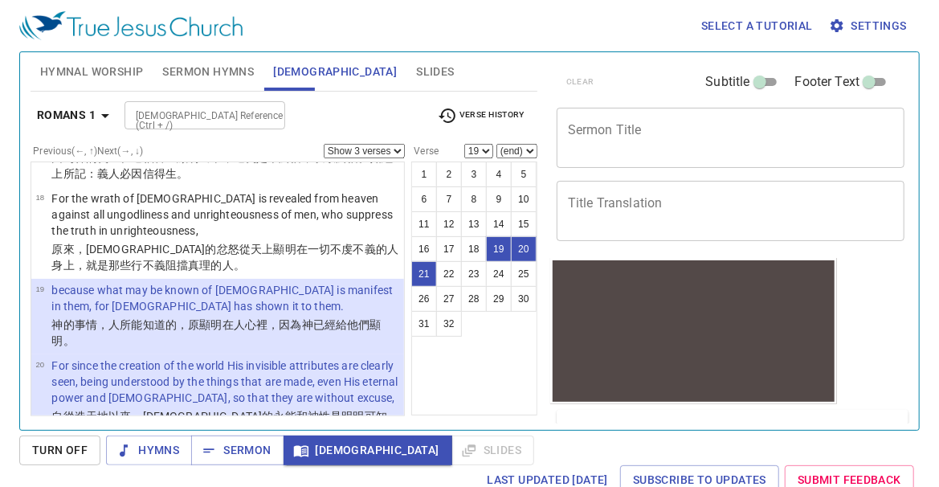
click at [843, 27] on icon "button" at bounding box center [837, 25] width 13 height 13
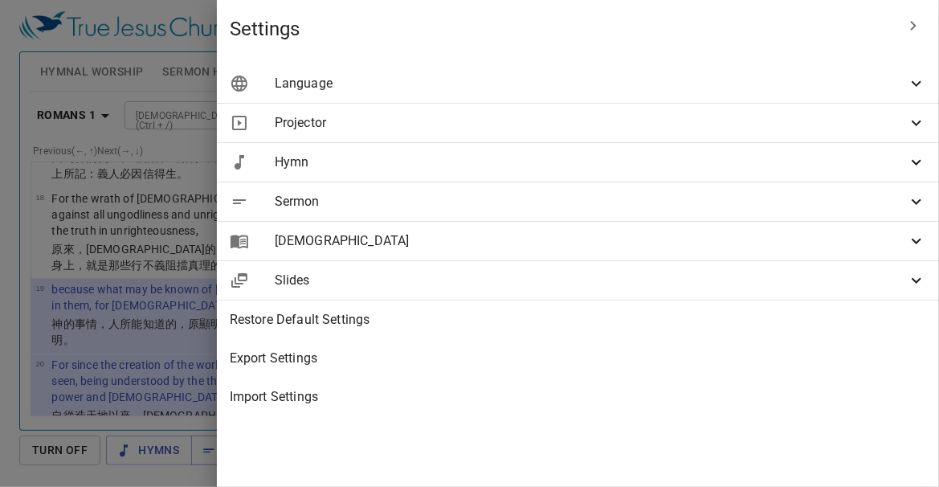
click at [914, 235] on icon at bounding box center [916, 240] width 19 height 19
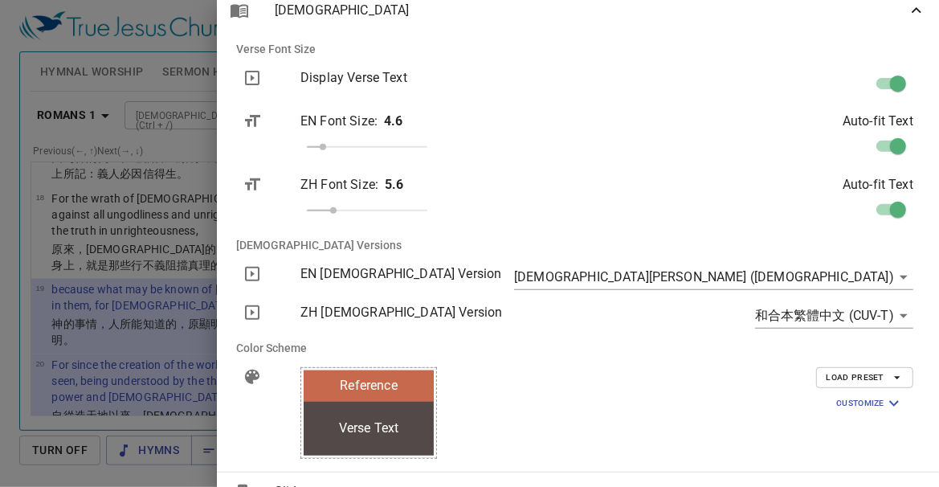
scroll to position [208, 0]
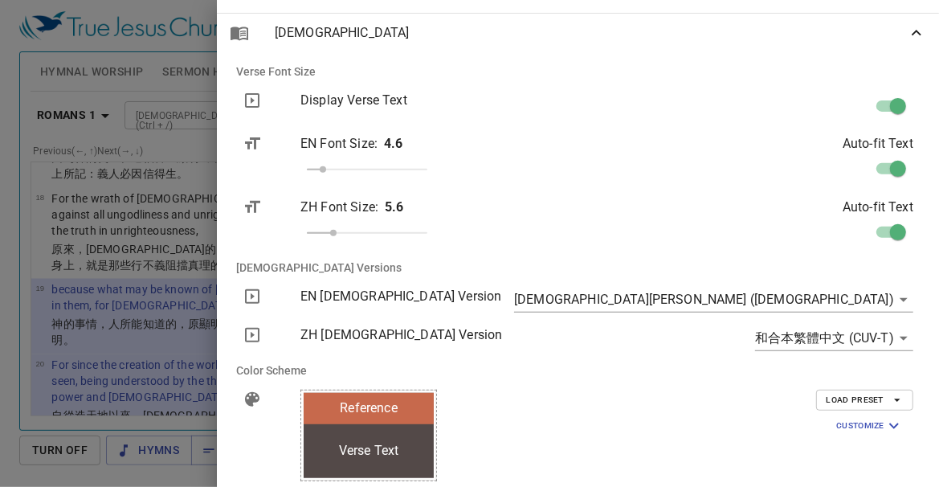
click at [912, 35] on icon at bounding box center [916, 32] width 19 height 19
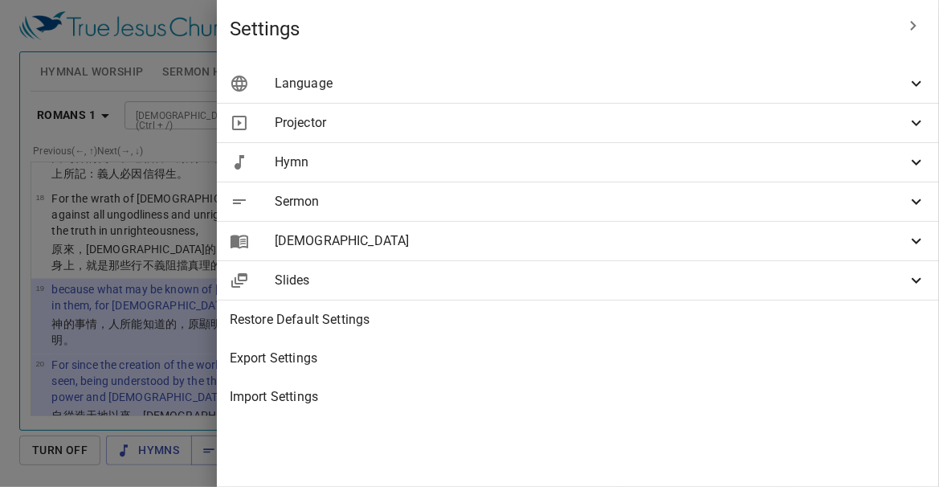
scroll to position [0, 0]
click at [579, 125] on span "Projector" at bounding box center [591, 122] width 632 height 19
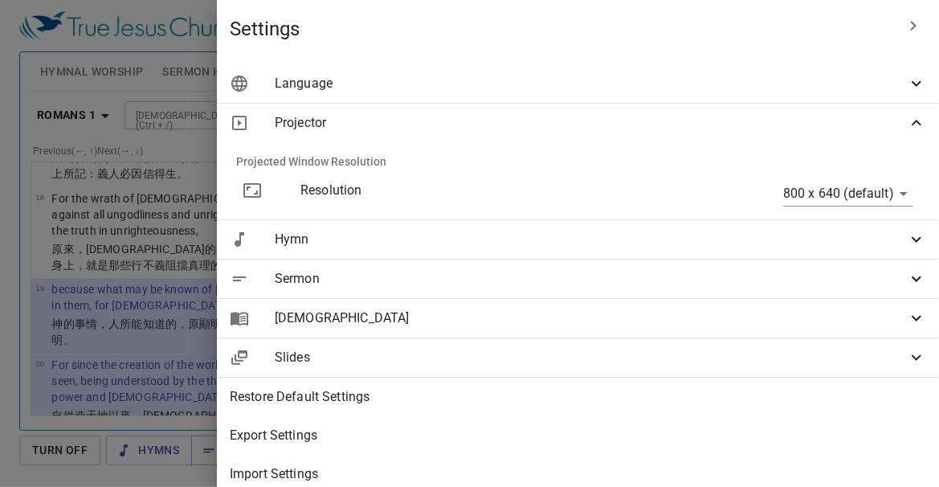
click at [424, 47] on div at bounding box center [469, 243] width 939 height 487
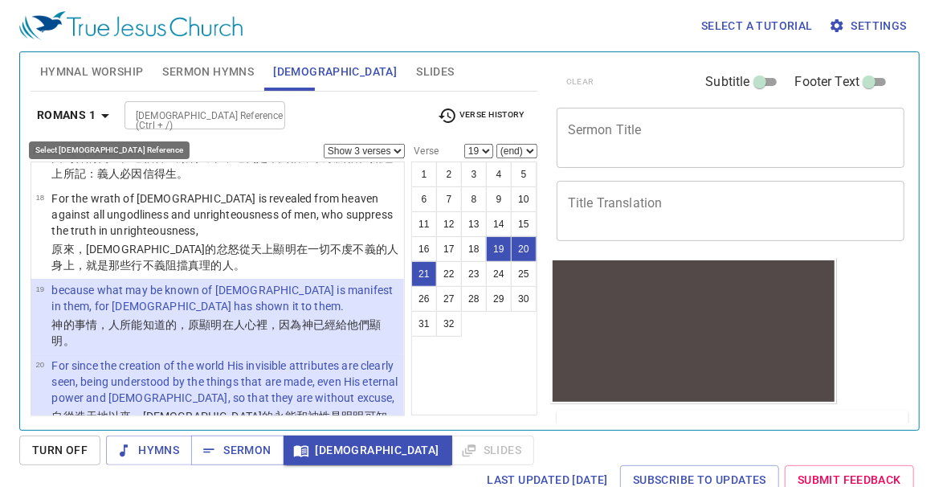
click at [109, 114] on icon "button" at bounding box center [105, 115] width 19 height 19
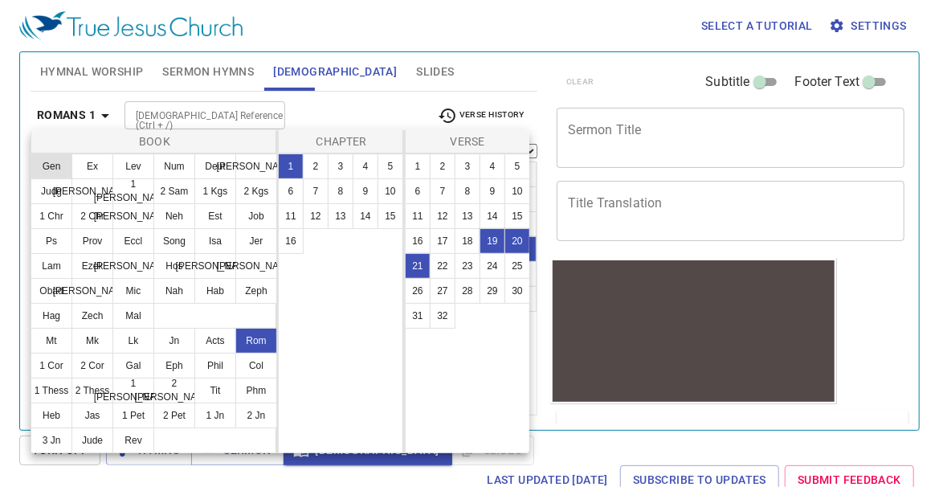
click at [57, 165] on button "Gen" at bounding box center [52, 166] width 42 height 26
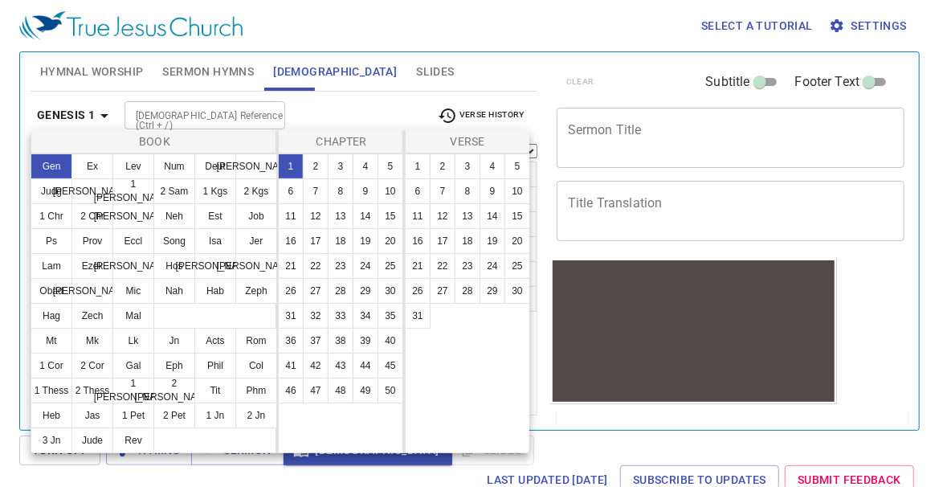
select select "1"
click at [295, 164] on button "1" at bounding box center [291, 166] width 26 height 26
click at [415, 170] on button "1" at bounding box center [418, 166] width 26 height 26
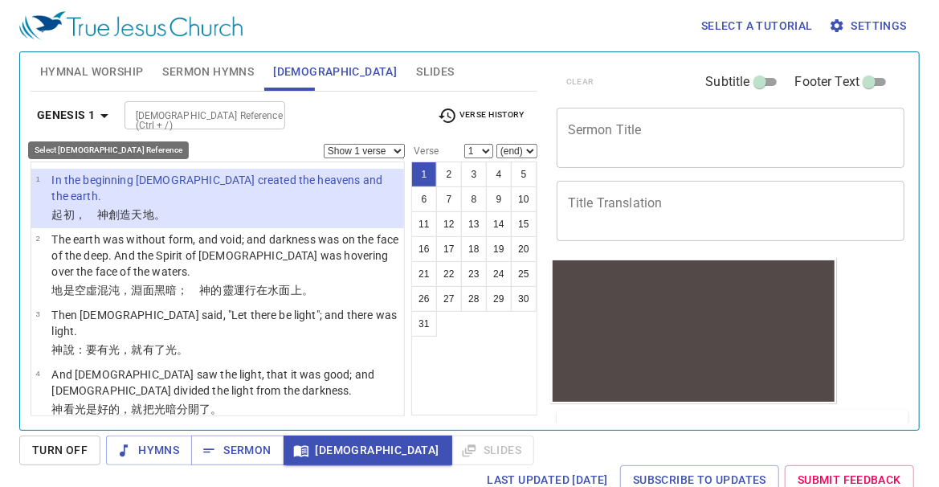
click at [106, 117] on icon "button" at bounding box center [104, 115] width 19 height 19
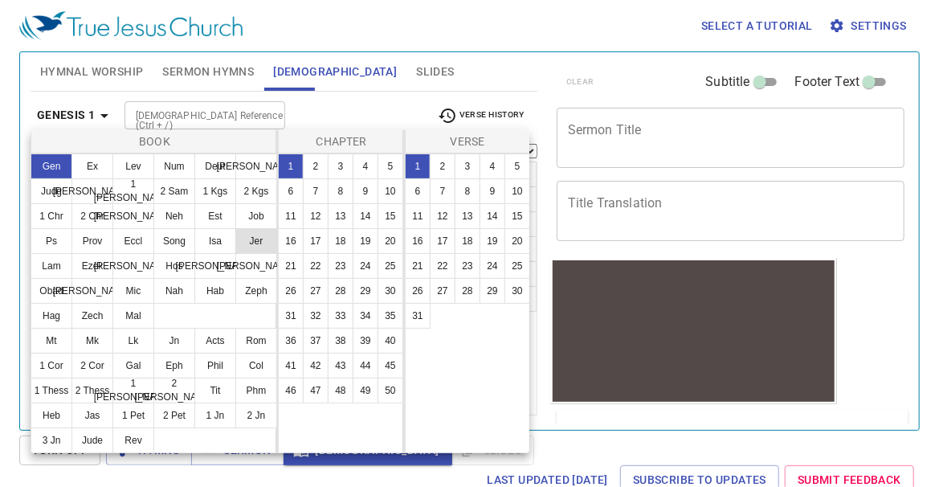
click at [256, 243] on button "Jer" at bounding box center [256, 241] width 42 height 26
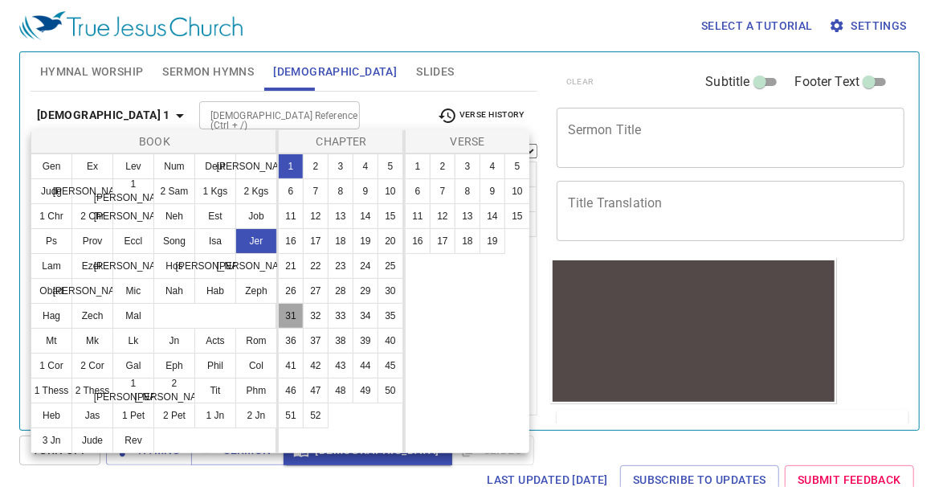
click at [293, 315] on button "31" at bounding box center [291, 316] width 26 height 26
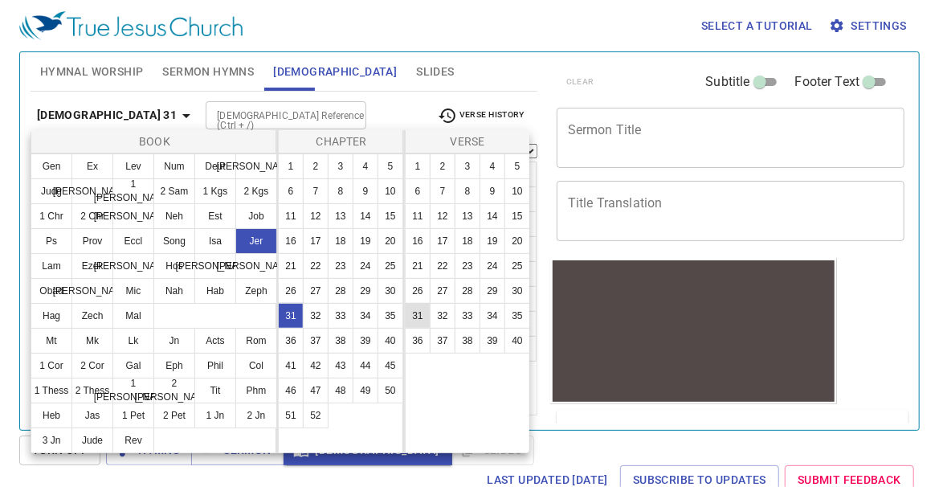
click at [421, 321] on button "31" at bounding box center [418, 316] width 26 height 26
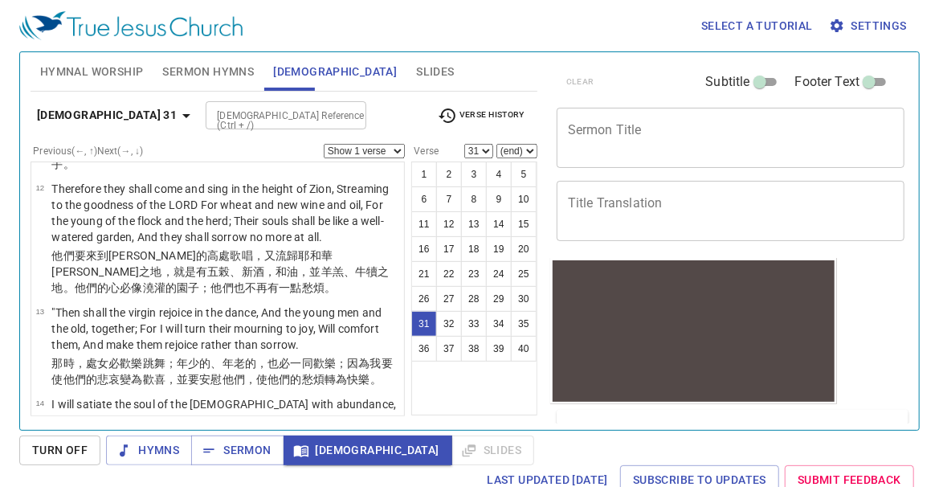
scroll to position [1029, 0]
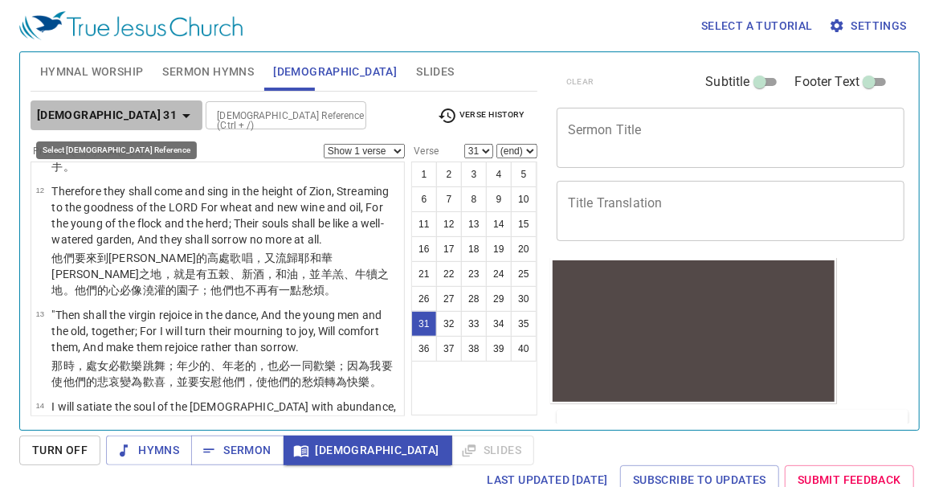
click at [177, 117] on icon "button" at bounding box center [186, 115] width 19 height 19
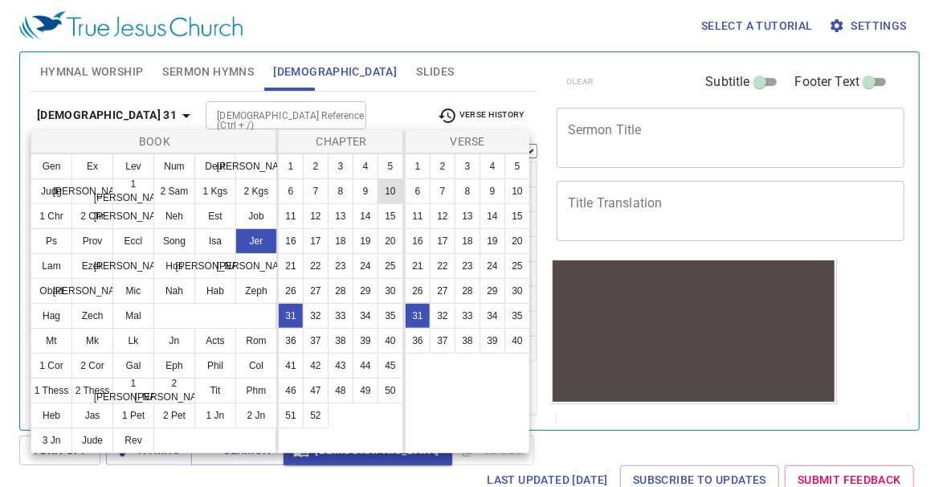
click at [390, 188] on button "10" at bounding box center [391, 191] width 26 height 26
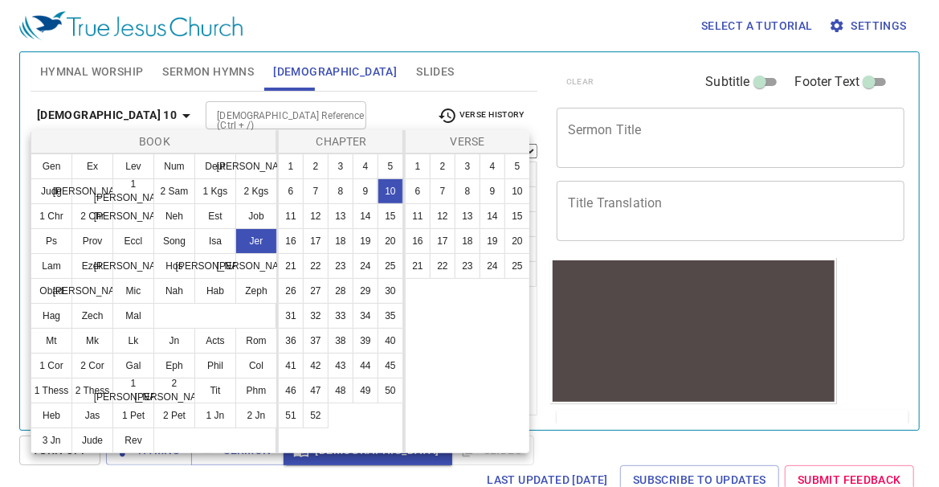
scroll to position [0, 0]
click at [437, 214] on button "12" at bounding box center [443, 216] width 26 height 26
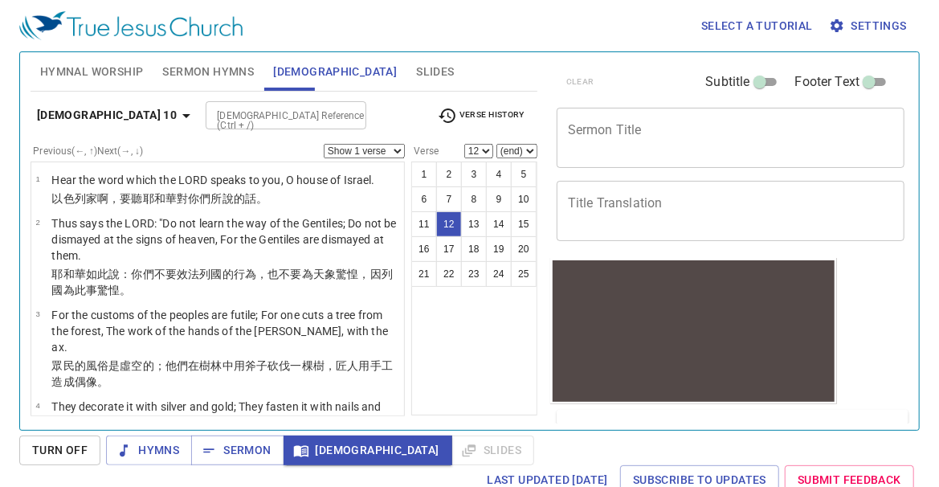
scroll to position [797, 0]
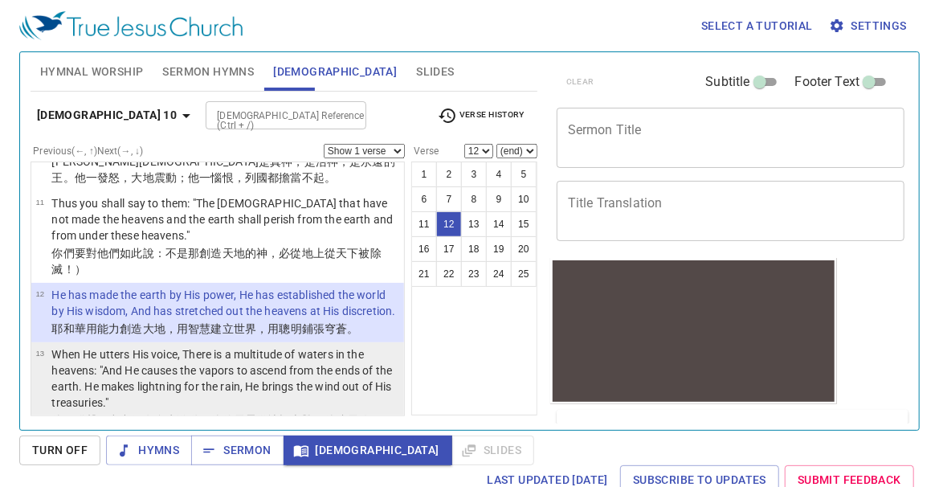
click at [280, 348] on p "When He utters His voice, There is a multitude of waters in the heavens: "And H…" at bounding box center [225, 378] width 348 height 64
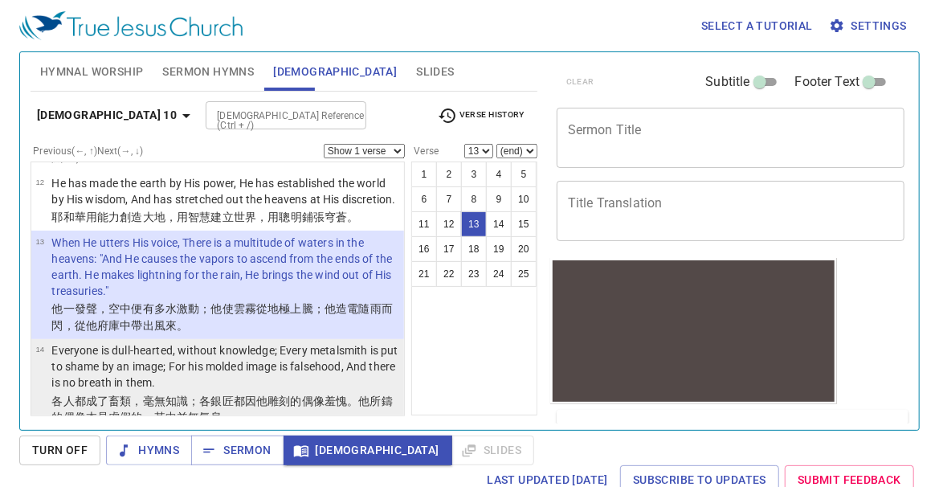
scroll to position [929, 0]
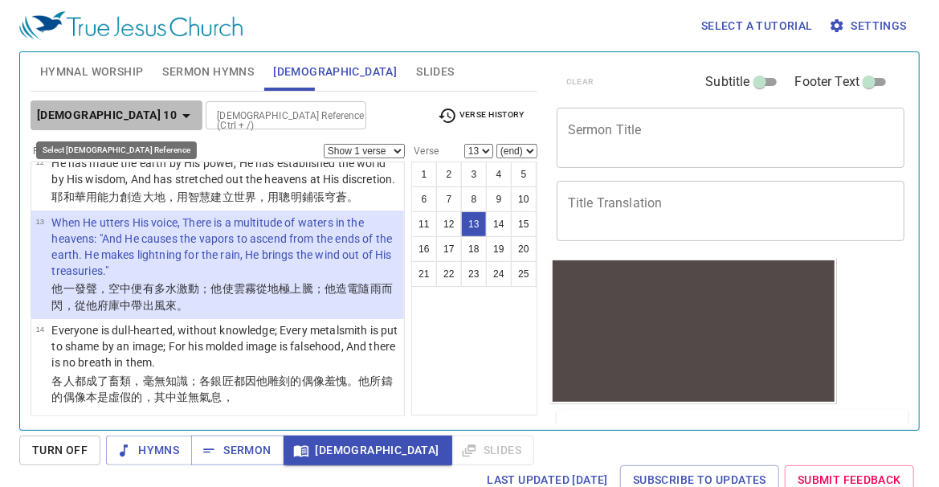
click at [177, 118] on icon "button" at bounding box center [186, 115] width 19 height 19
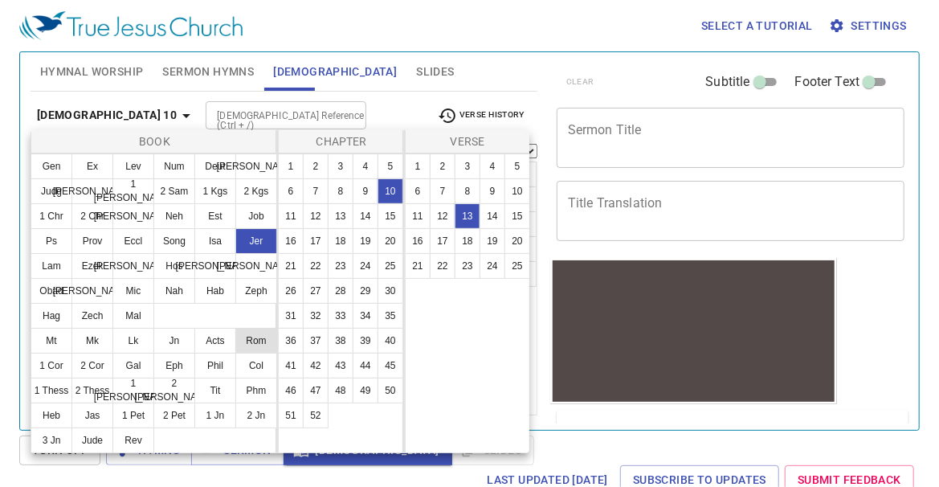
click at [246, 342] on button "Rom" at bounding box center [256, 341] width 42 height 26
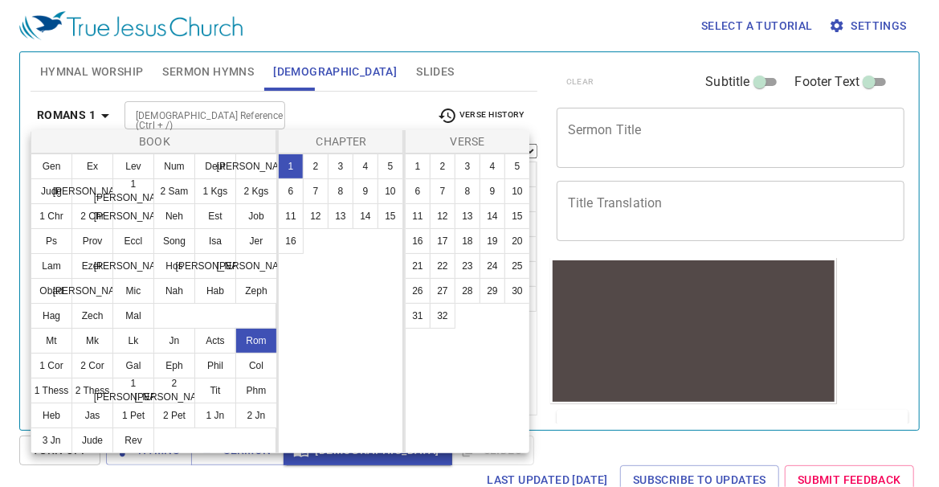
scroll to position [0, 0]
click at [340, 193] on button "8" at bounding box center [341, 191] width 26 height 26
click at [284, 170] on button "1" at bounding box center [291, 166] width 26 height 26
click at [422, 262] on button "21" at bounding box center [418, 266] width 26 height 26
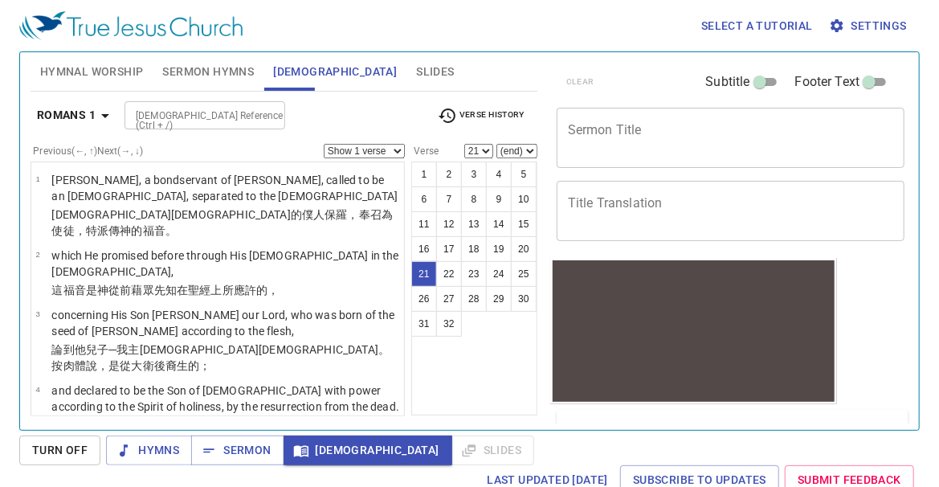
scroll to position [1388, 0]
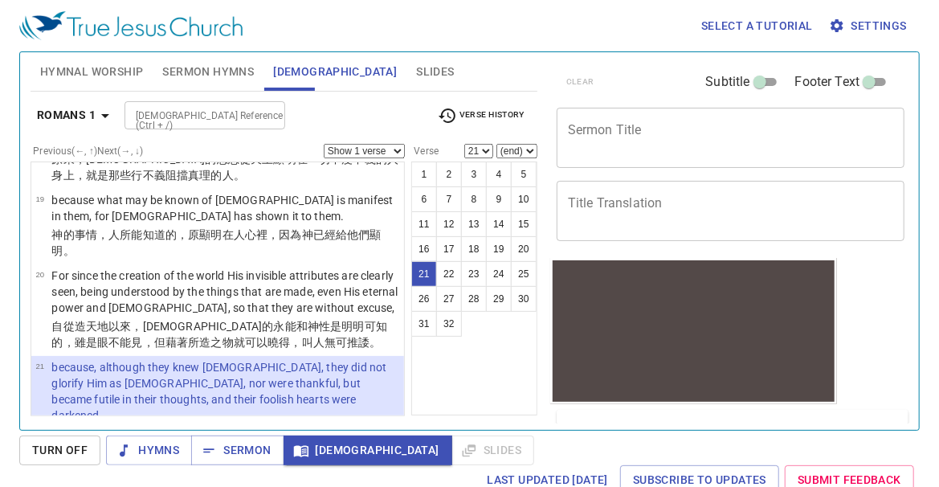
click at [191, 467] on td "Professing to be wise, they became fools," at bounding box center [155, 476] width 209 height 18
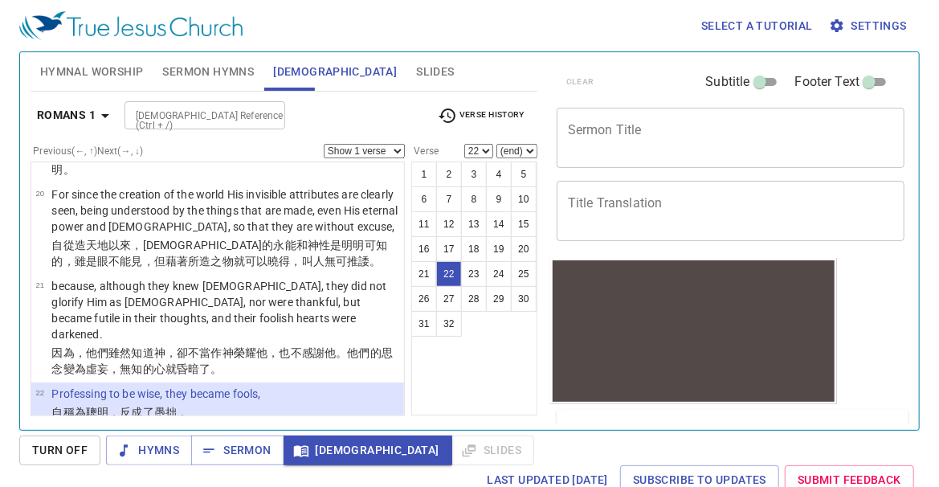
scroll to position [1691, 0]
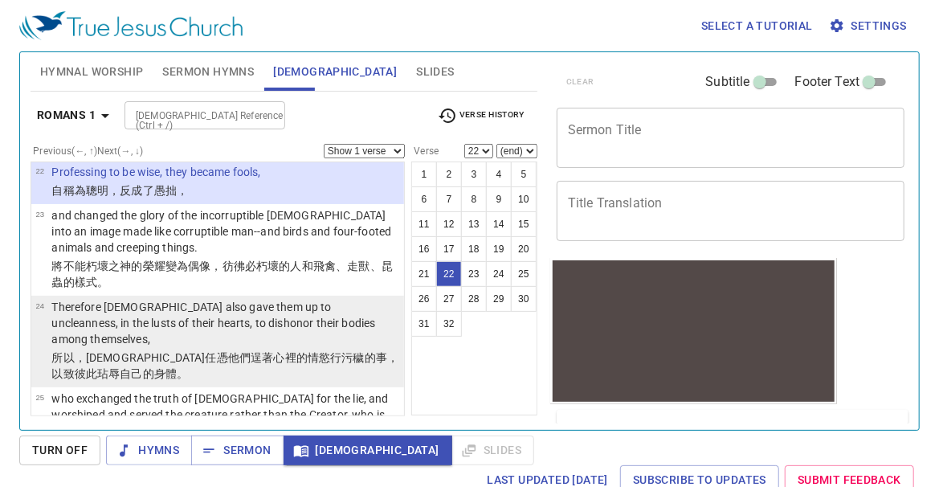
click at [198, 299] on p "Therefore God also gave them up to uncleanness, in the lusts of their hearts, t…" at bounding box center [225, 323] width 348 height 48
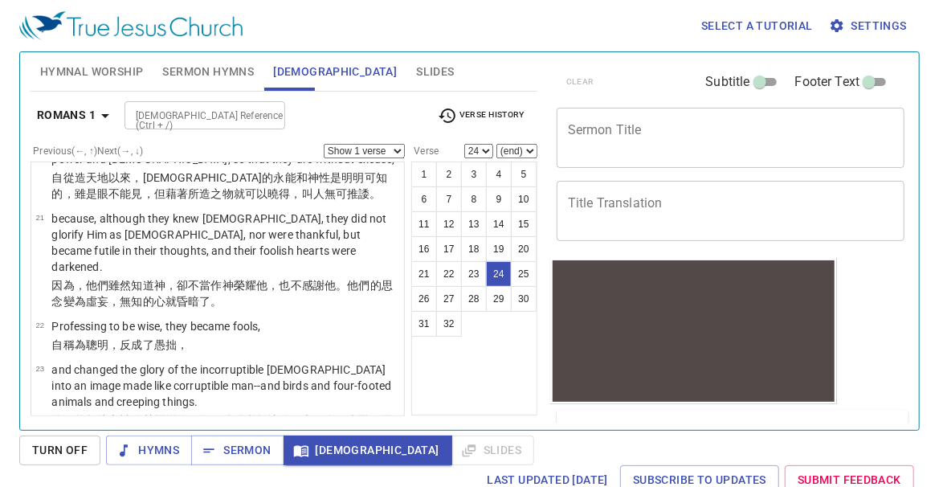
scroll to position [1538, 0]
click at [106, 114] on icon "button" at bounding box center [105, 116] width 8 height 4
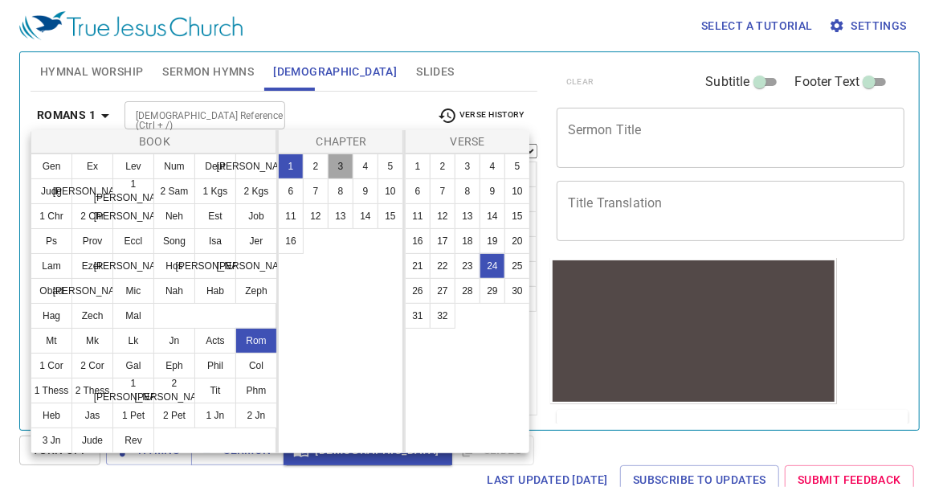
click at [345, 168] on button "3" at bounding box center [341, 166] width 26 height 26
click at [470, 272] on button "23" at bounding box center [468, 266] width 26 height 26
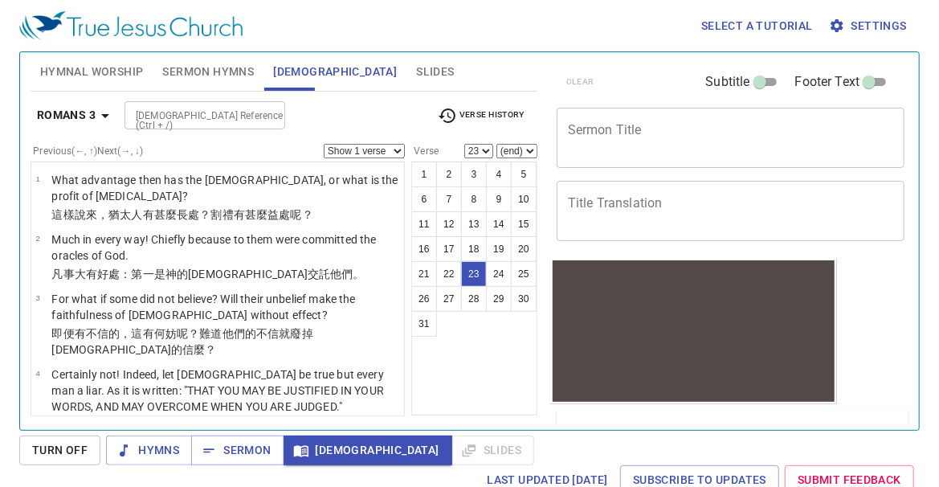
scroll to position [1338, 0]
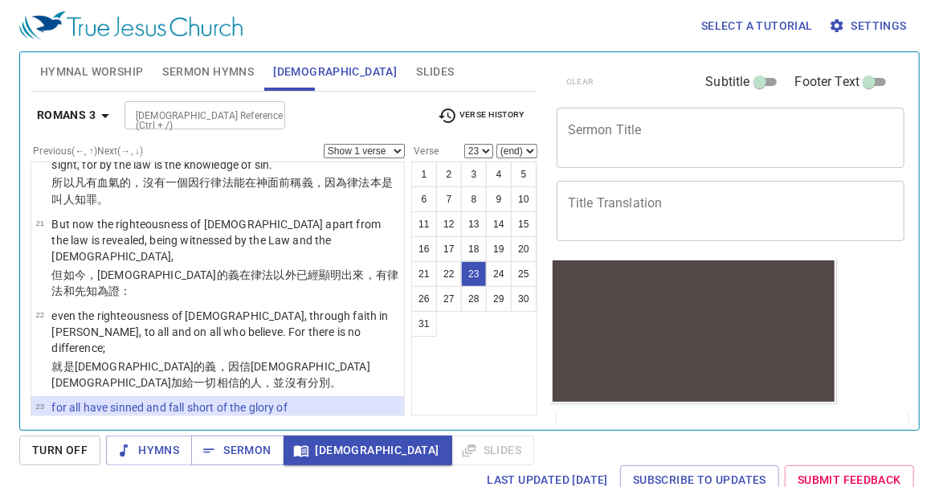
click at [259, 459] on p "being justified freely by His grace through the redemption that is in Christ Je…" at bounding box center [225, 475] width 348 height 32
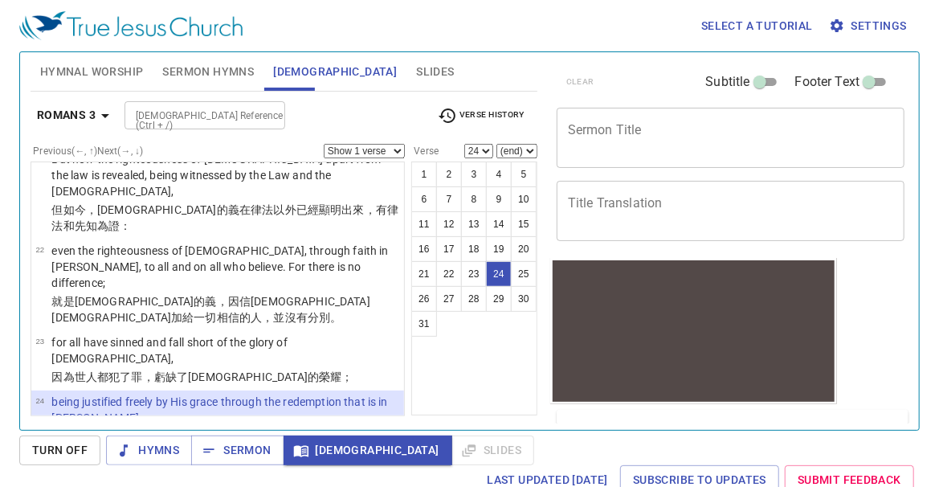
scroll to position [1403, 0]
click at [104, 114] on icon "button" at bounding box center [105, 116] width 8 height 4
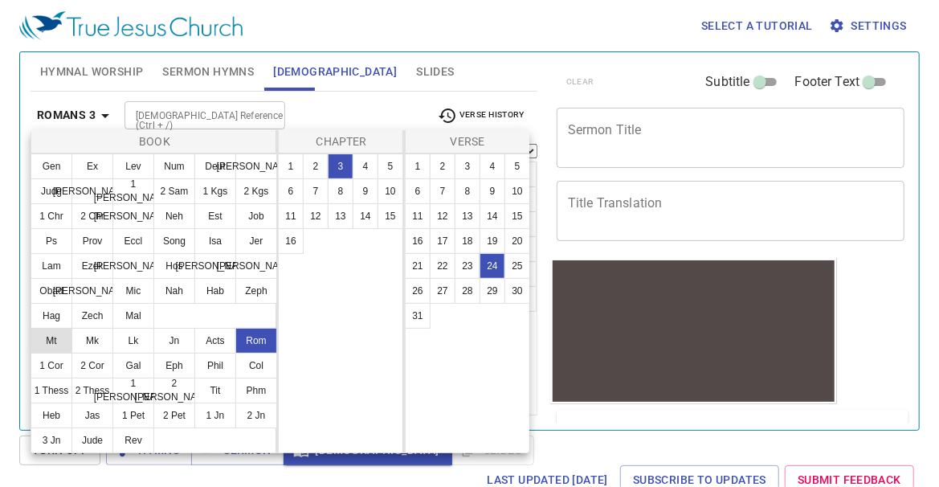
click at [57, 341] on button "Mt" at bounding box center [52, 341] width 42 height 26
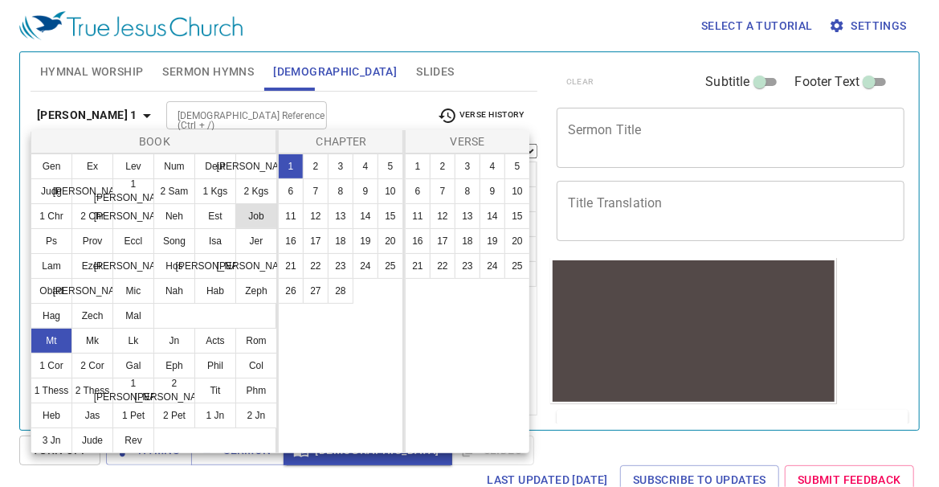
scroll to position [0, 0]
click at [415, 267] on button "21" at bounding box center [418, 266] width 26 height 26
select select "21"
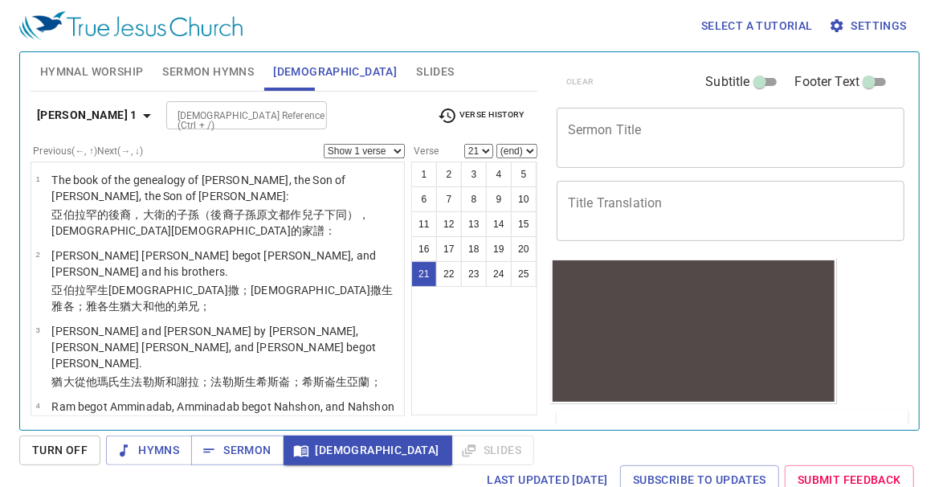
scroll to position [1300, 0]
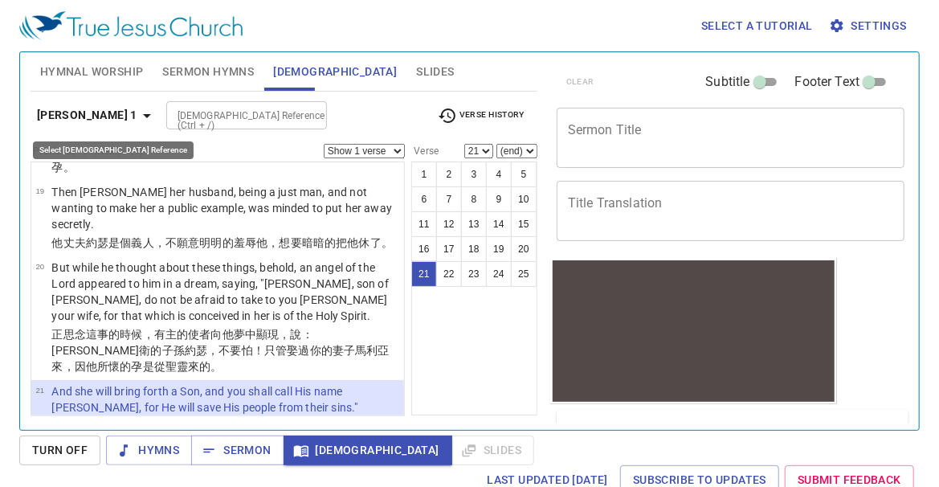
click at [137, 121] on icon "button" at bounding box center [146, 115] width 19 height 19
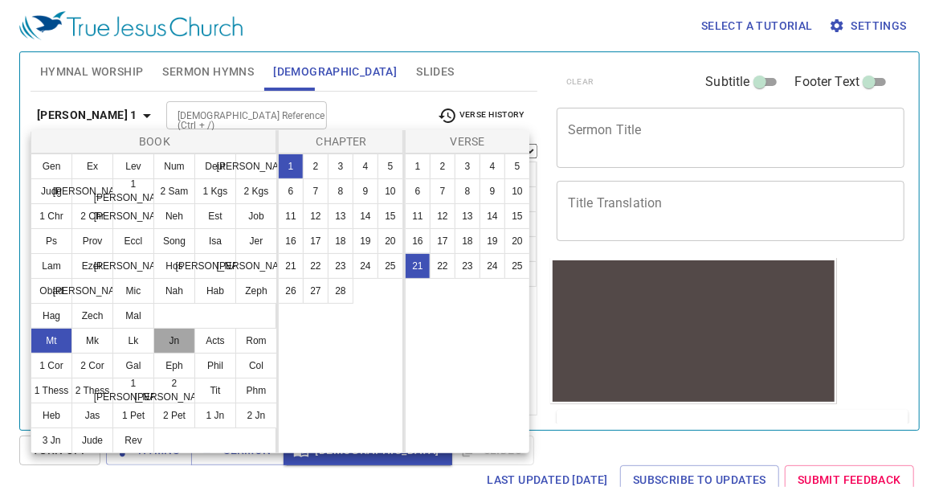
click at [0, 0] on button "Jn" at bounding box center [0, 0] width 0 height 0
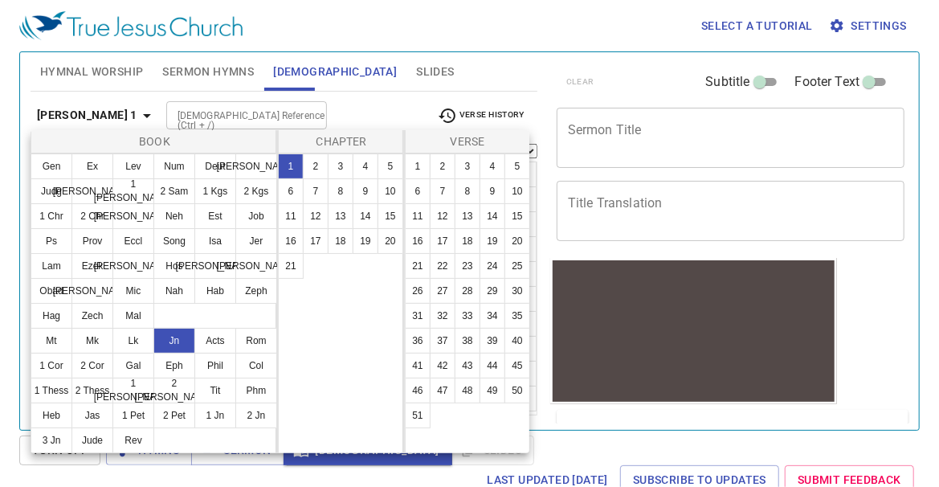
scroll to position [0, 0]
click at [425, 168] on button "1" at bounding box center [418, 166] width 26 height 26
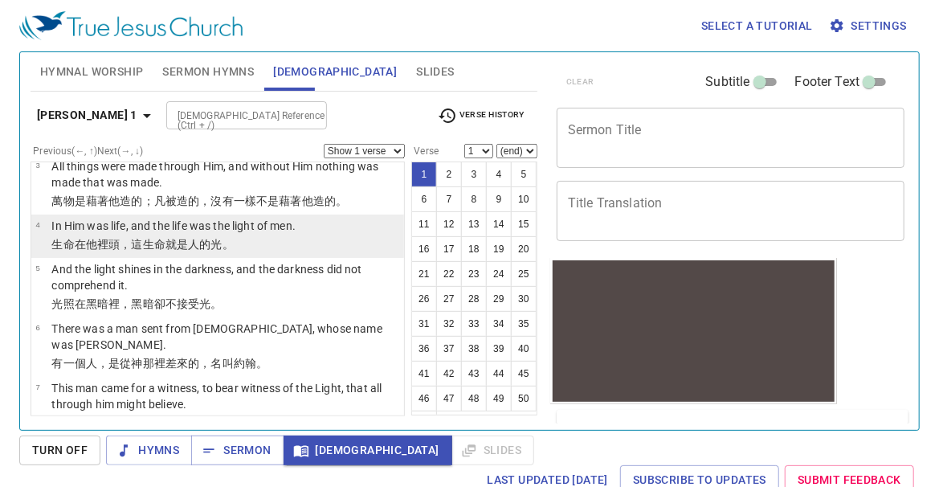
scroll to position [345, 0]
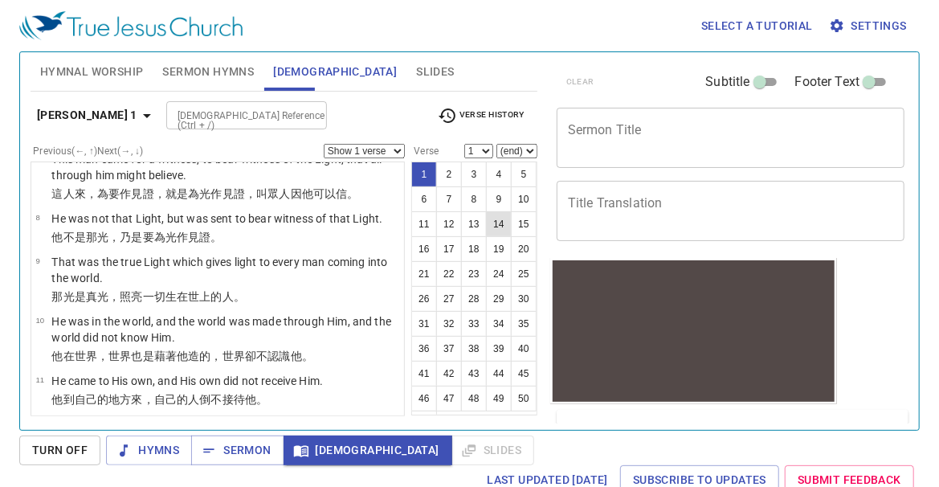
click at [486, 237] on button "14" at bounding box center [499, 224] width 26 height 26
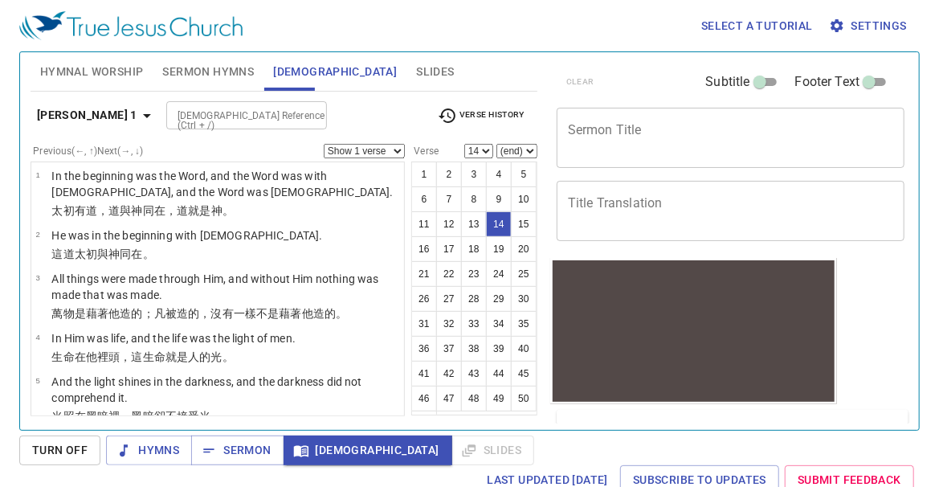
scroll to position [0, 0]
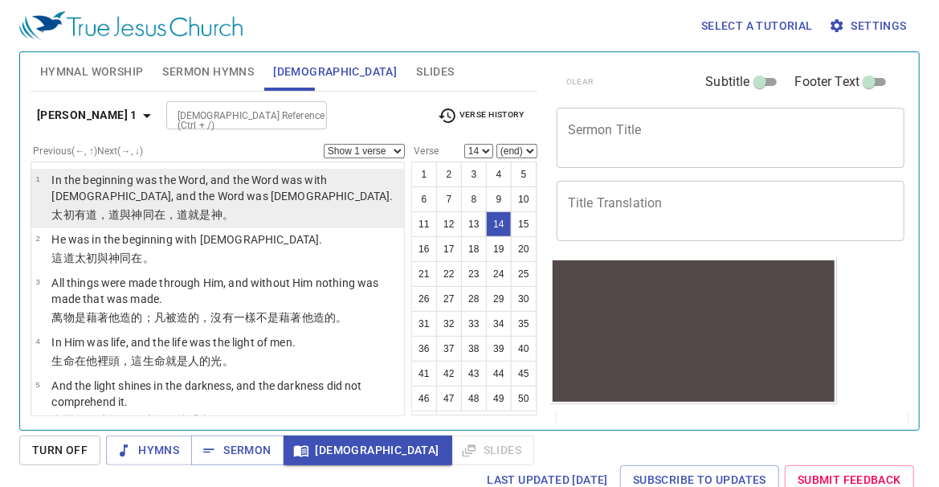
click at [116, 190] on p "In the beginning was the Word, and the Word was with God, and the Word was God." at bounding box center [225, 188] width 348 height 32
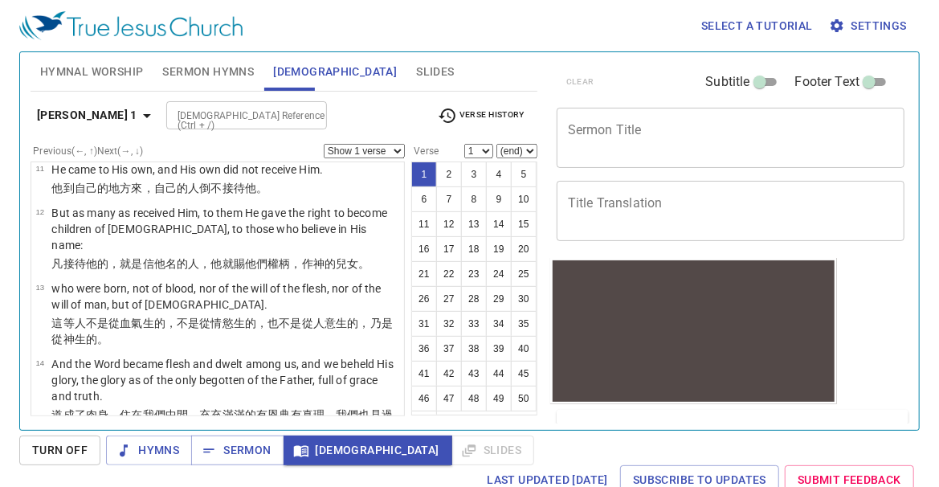
scroll to position [559, 0]
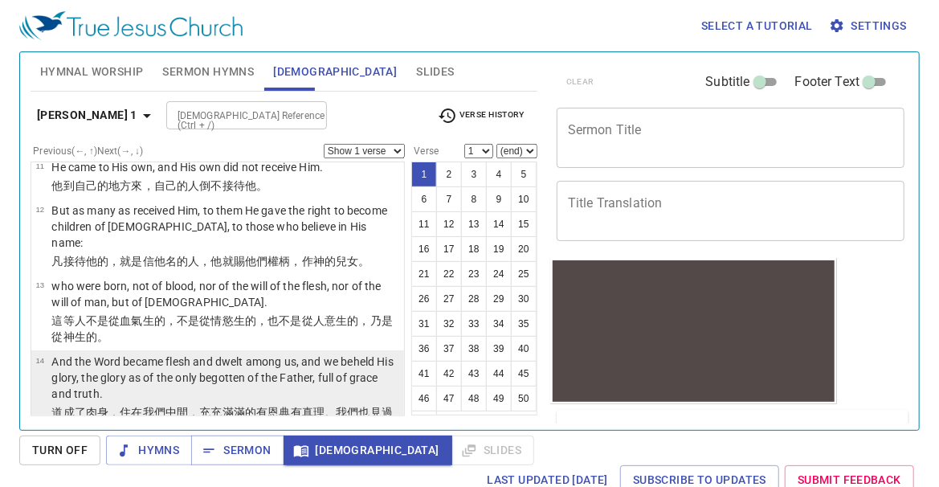
click at [117, 353] on p "And the Word became flesh and dwelt among us, and we beheld His glory, the glor…" at bounding box center [225, 377] width 348 height 48
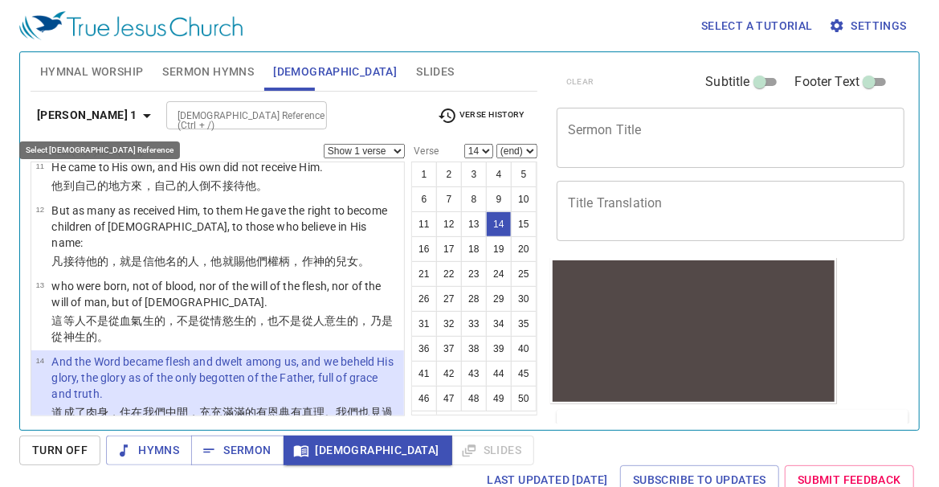
click at [137, 116] on icon "button" at bounding box center [146, 115] width 19 height 19
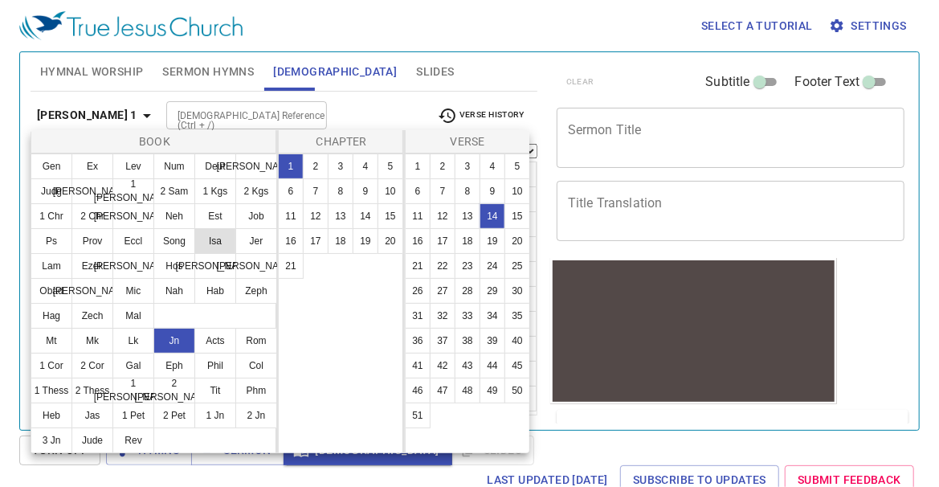
click at [210, 247] on button "Isa" at bounding box center [215, 241] width 42 height 26
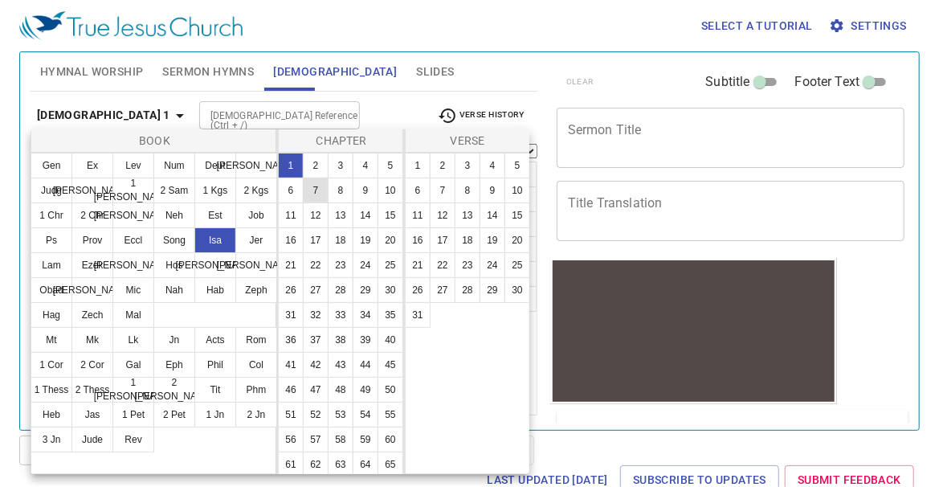
scroll to position [0, 0]
click at [353, 203] on button "9" at bounding box center [366, 191] width 26 height 26
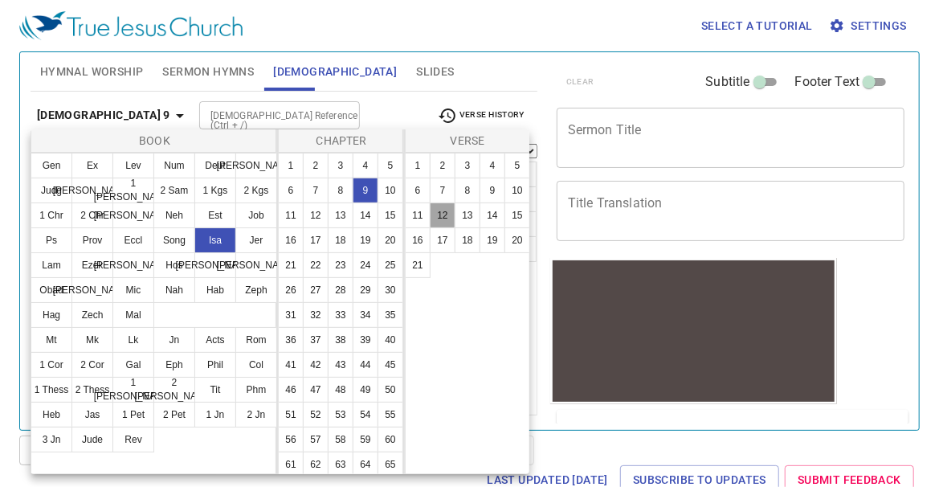
click at [447, 218] on button "12" at bounding box center [443, 215] width 26 height 26
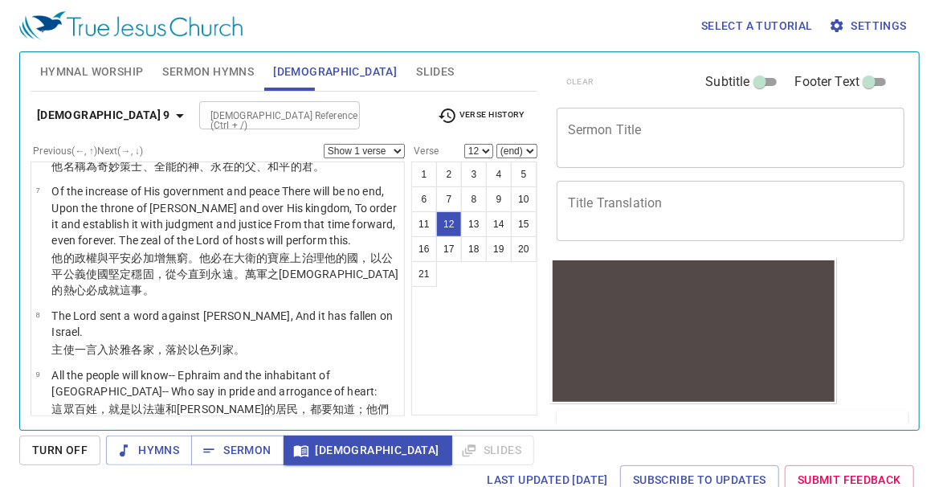
scroll to position [431, 0]
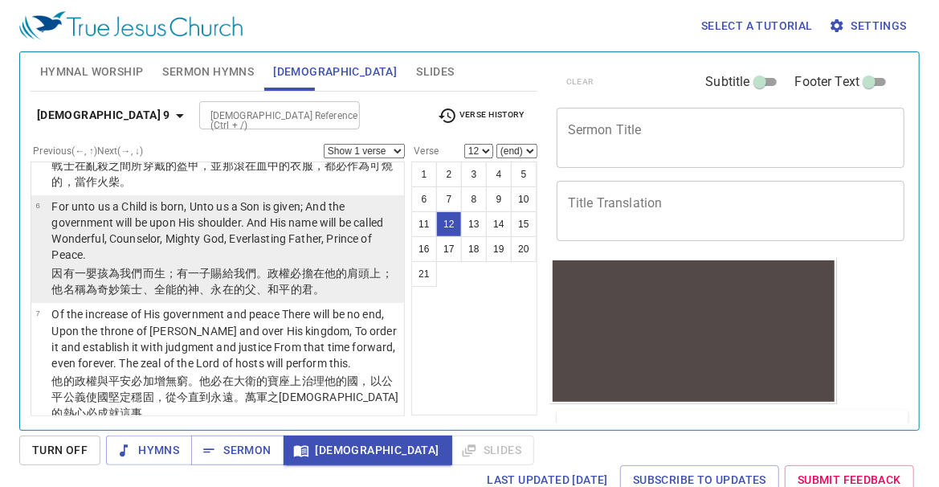
click at [274, 258] on p "For unto us a Child is born, Unto us a Son is given; And the government will be…" at bounding box center [225, 230] width 348 height 64
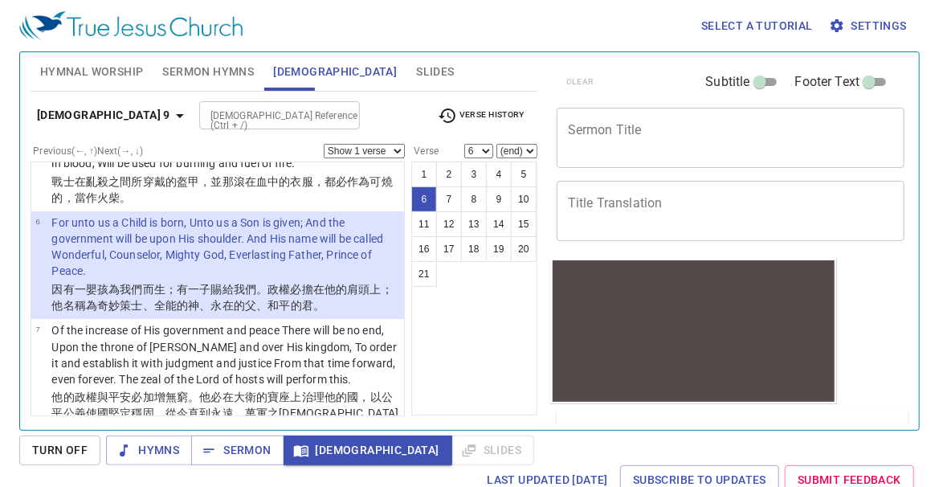
scroll to position [415, 0]
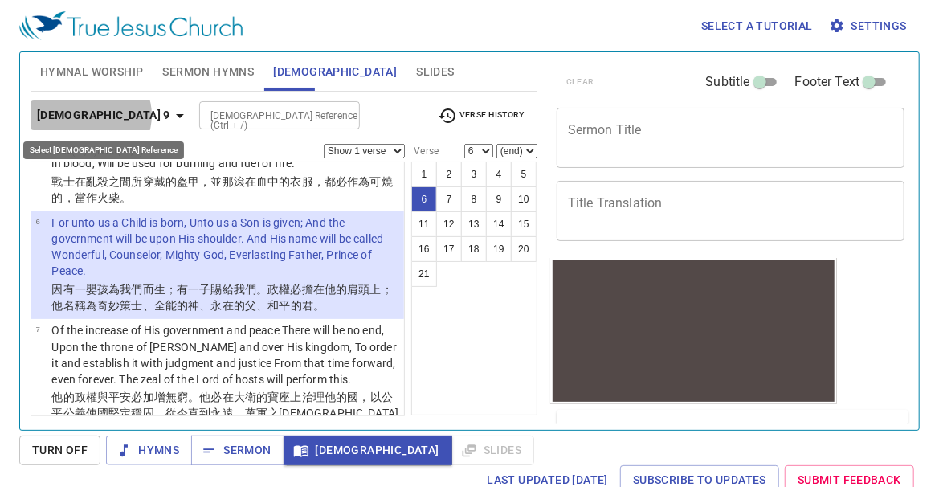
click at [170, 115] on icon "button" at bounding box center [179, 115] width 19 height 19
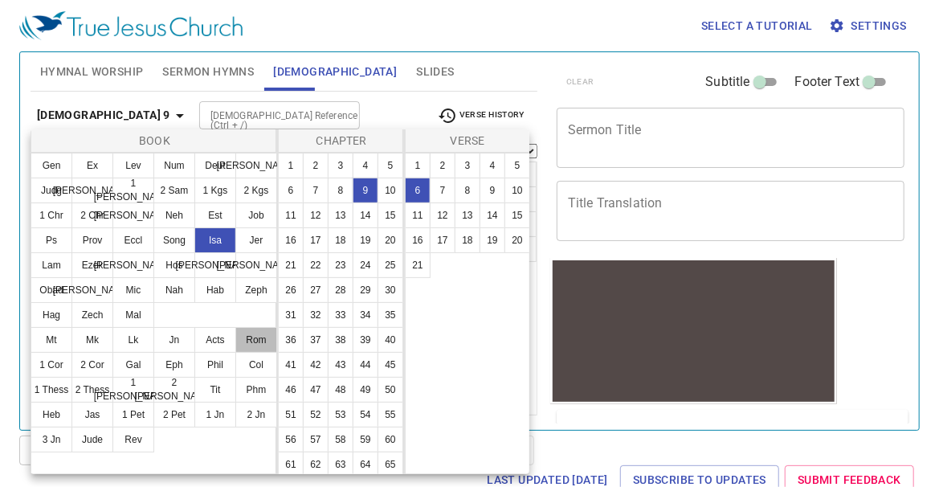
drag, startPoint x: 261, startPoint y: 342, endPoint x: 267, endPoint y: 321, distance: 22.4
click at [260, 342] on button "Rom" at bounding box center [256, 340] width 42 height 26
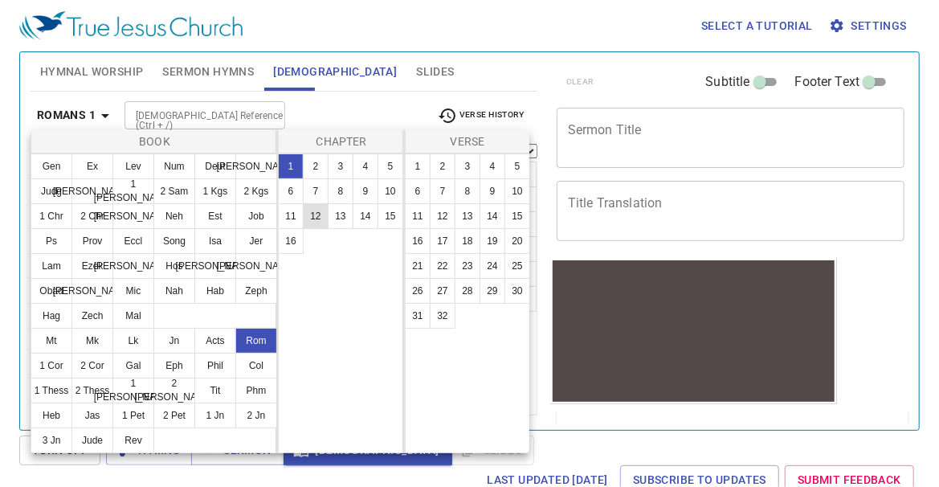
scroll to position [0, 0]
click at [382, 162] on button "5" at bounding box center [391, 166] width 26 height 26
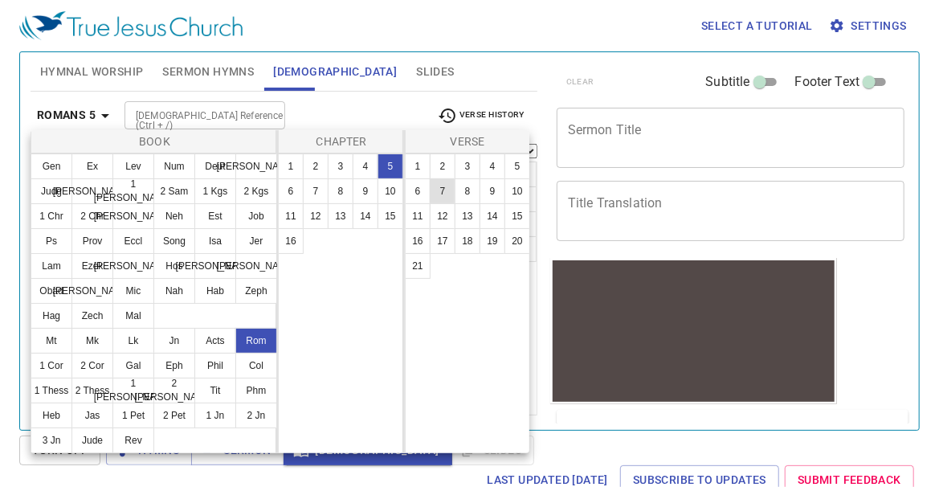
click at [0, 0] on button "7" at bounding box center [0, 0] width 0 height 0
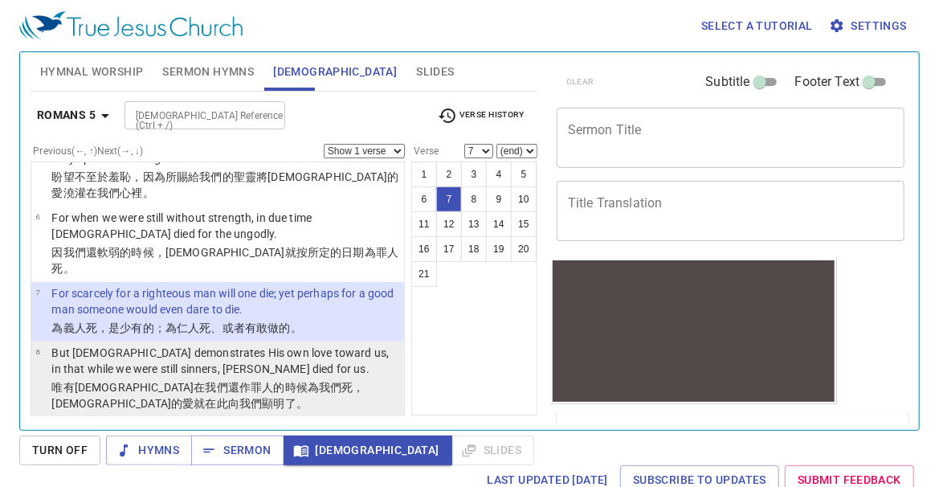
scroll to position [320, 0]
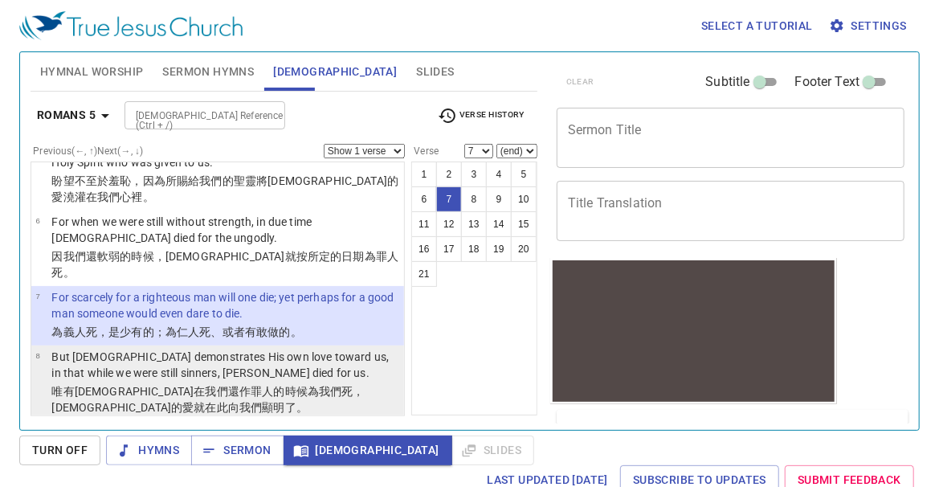
click at [247, 349] on p "But God demonstrates His own love toward us, in that while we were still sinner…" at bounding box center [225, 365] width 348 height 32
select select "8"
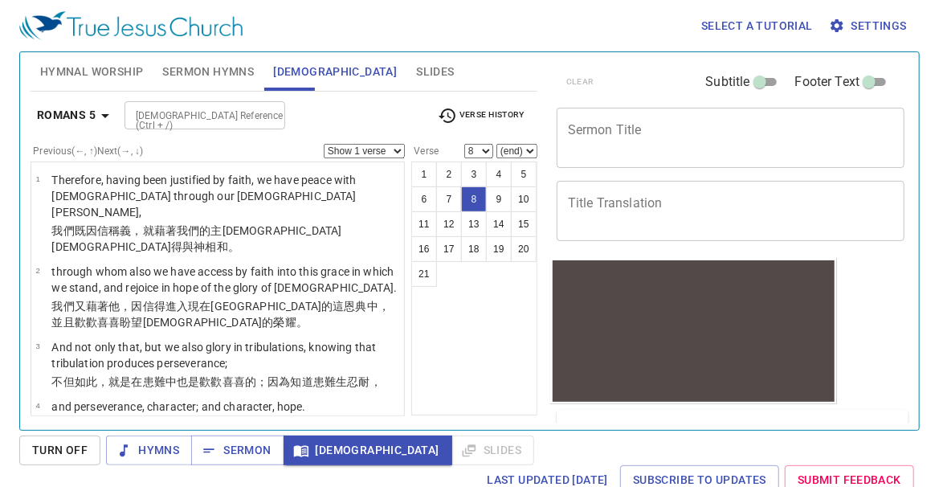
scroll to position [320, 0]
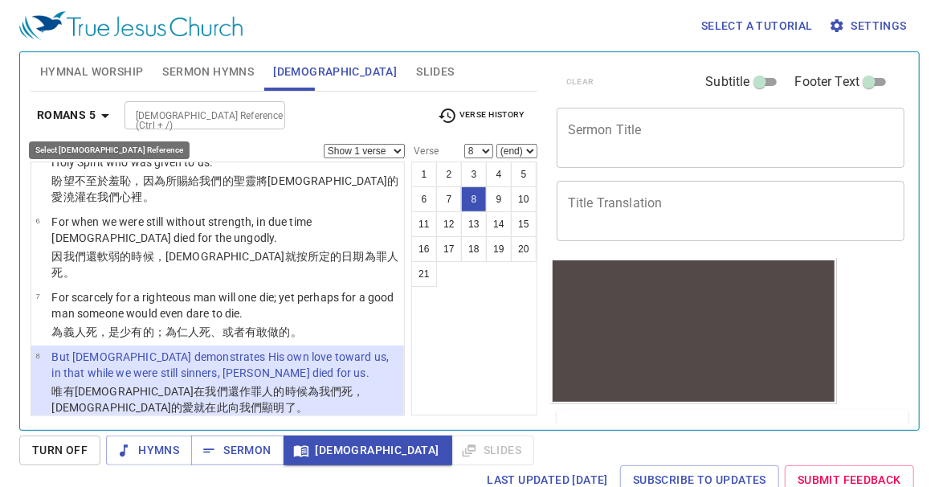
click at [103, 116] on icon "button" at bounding box center [105, 115] width 19 height 19
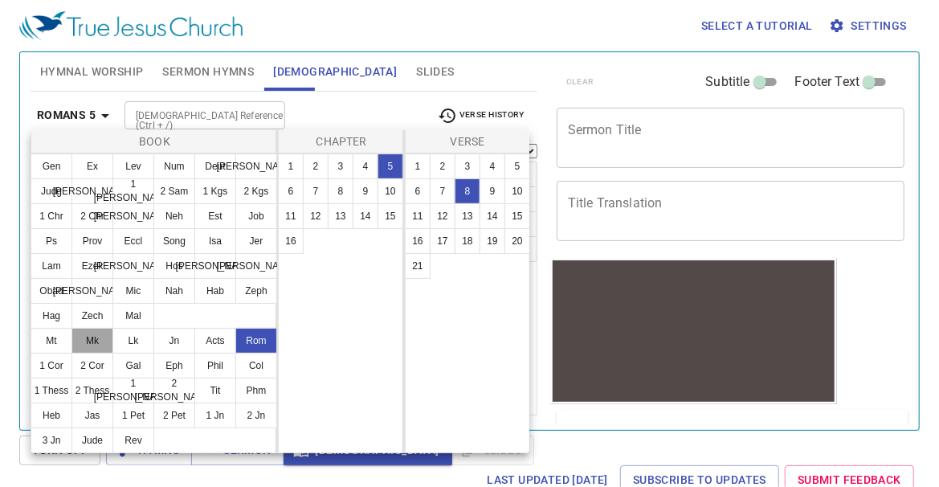
click at [0, 0] on button "Mk" at bounding box center [0, 0] width 0 height 0
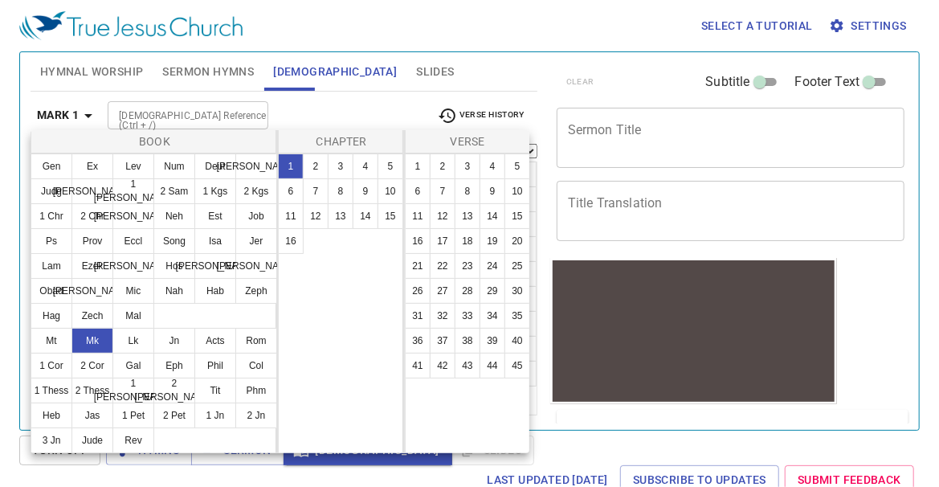
scroll to position [0, 0]
click at [0, 0] on button "16" at bounding box center [0, 0] width 0 height 0
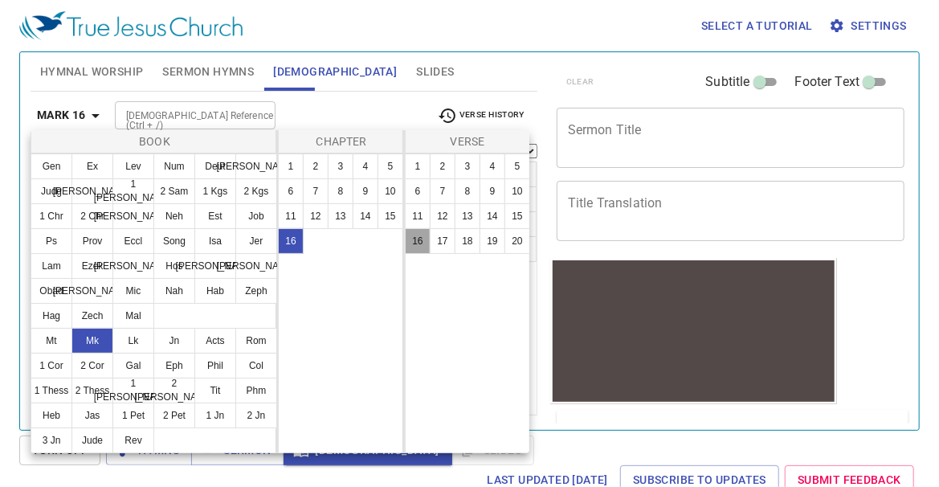
click at [415, 243] on button "16" at bounding box center [418, 241] width 26 height 26
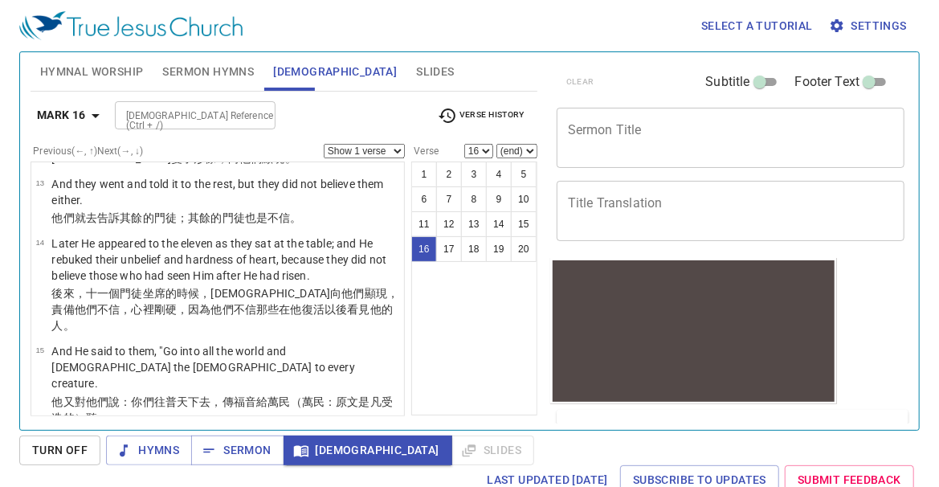
scroll to position [935, 0]
click at [285, 343] on p "And He said to them, "Go into all the world and [DEMOGRAPHIC_DATA] the [DEMOGRA…" at bounding box center [225, 367] width 348 height 48
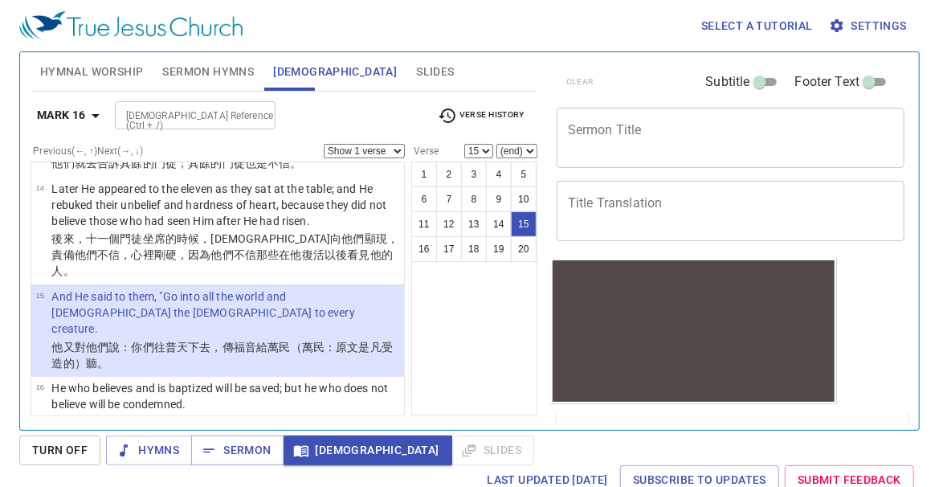
scroll to position [970, 0]
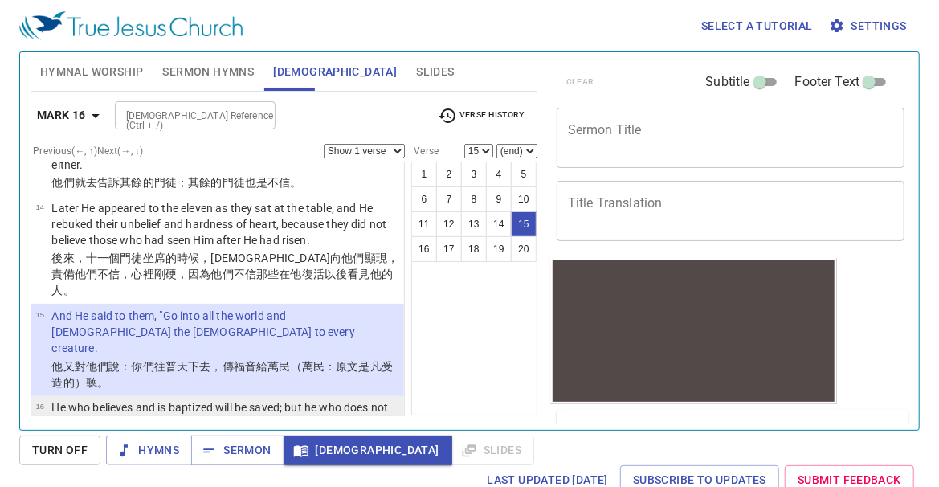
click at [209, 399] on td "He who believes and is baptized will be saved; but he who does not believe will…" at bounding box center [225, 416] width 348 height 35
select select "16"
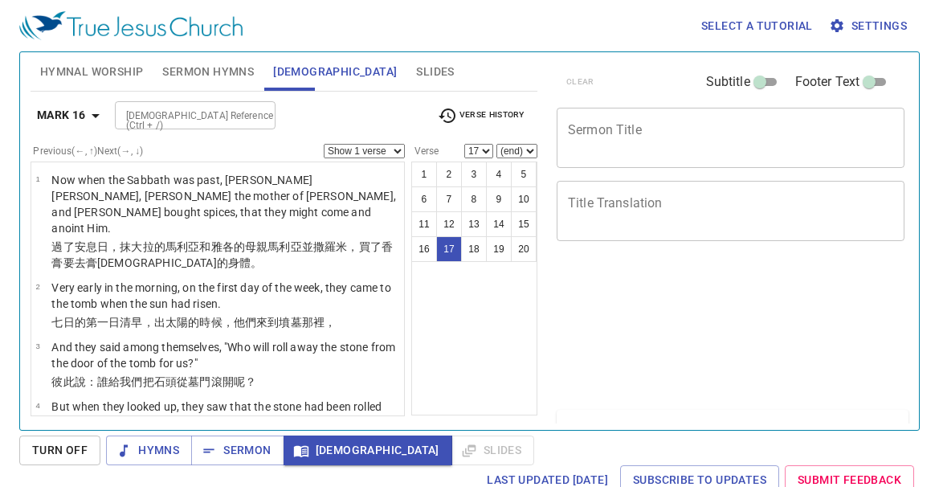
select select "17"
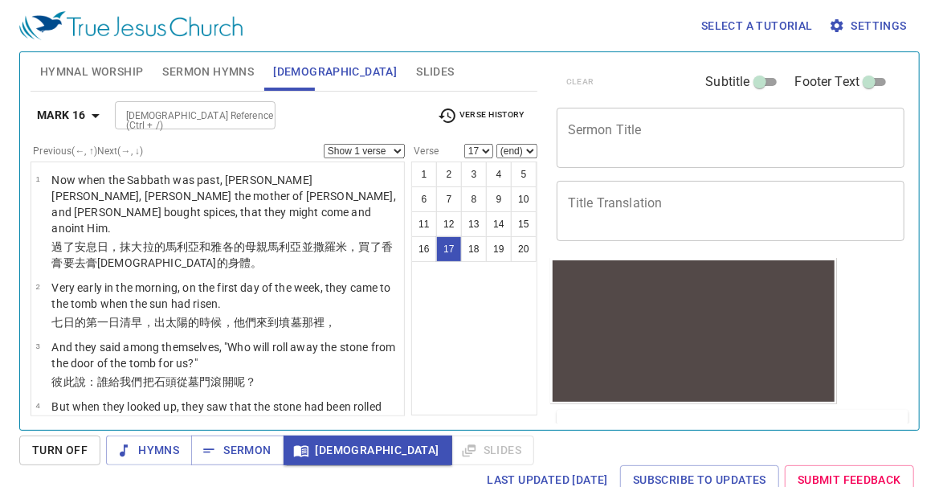
scroll to position [1120, 0]
